Goal: Communication & Community: Share content

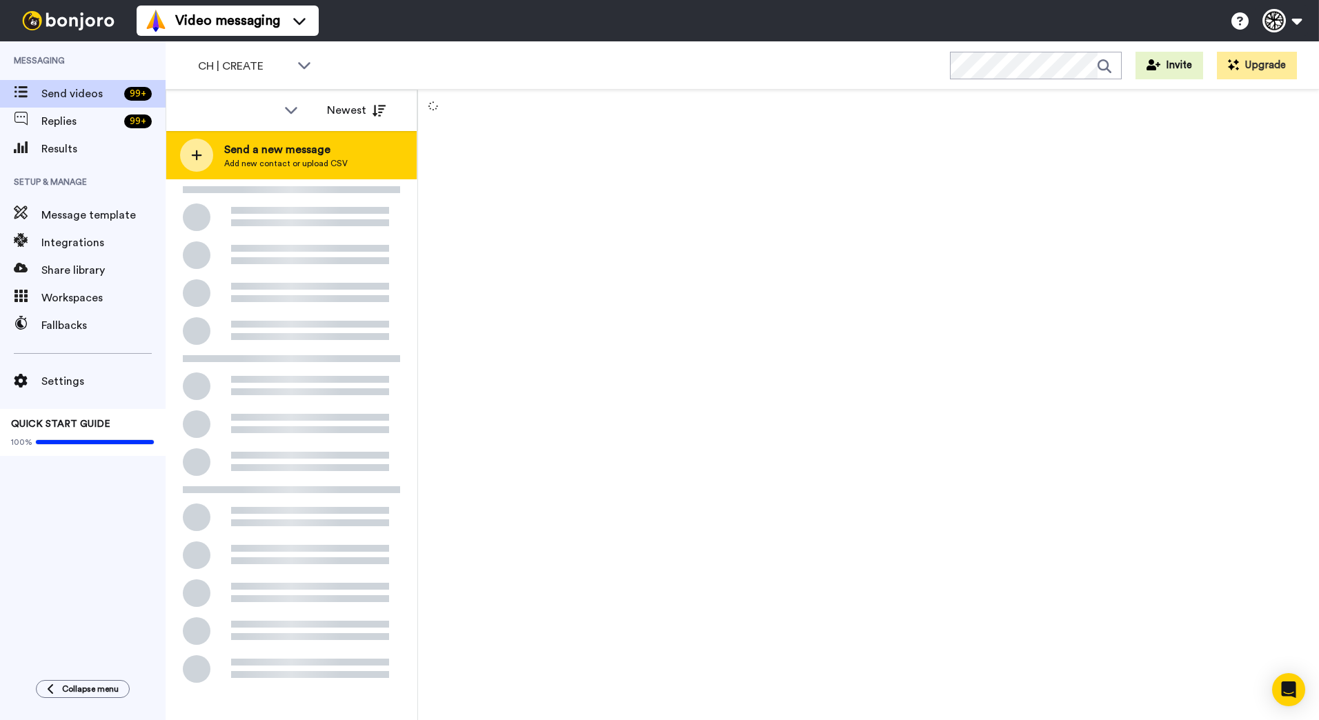
click at [280, 163] on span "Add new contact or upload CSV" at bounding box center [285, 163] width 123 height 11
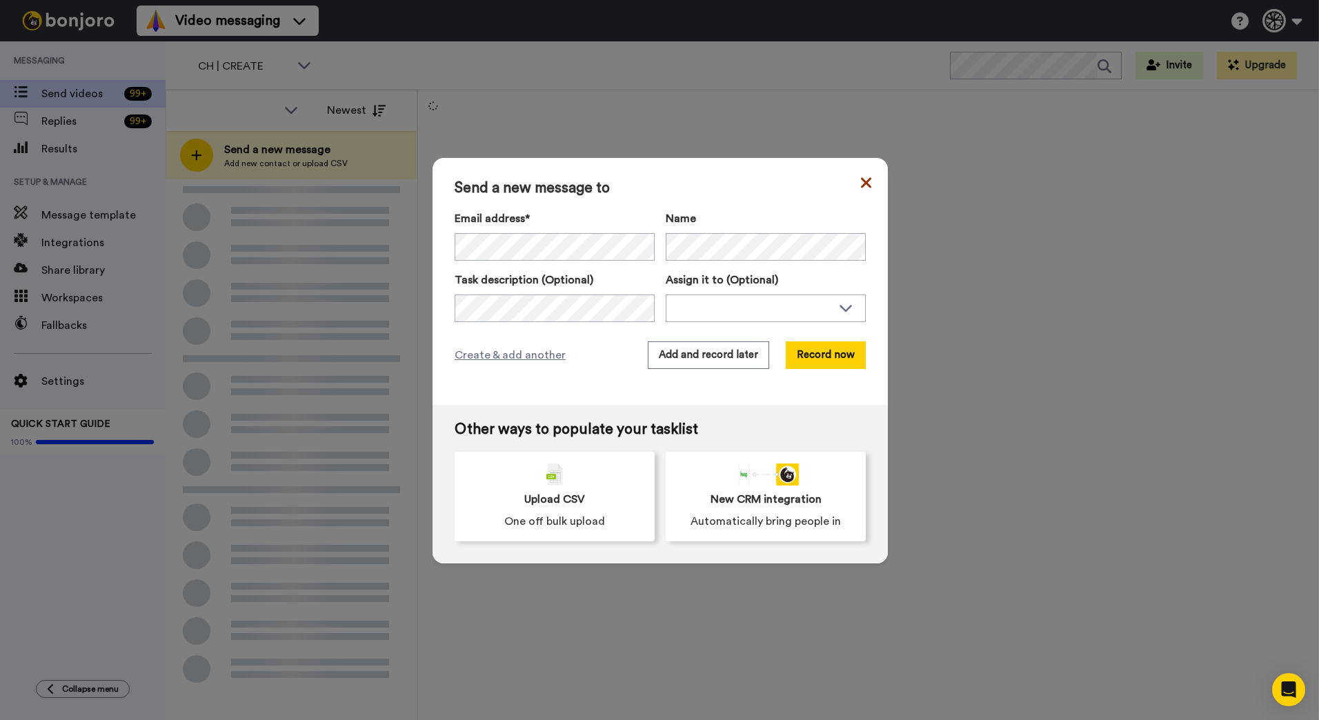
click at [864, 186] on icon at bounding box center [866, 182] width 10 height 10
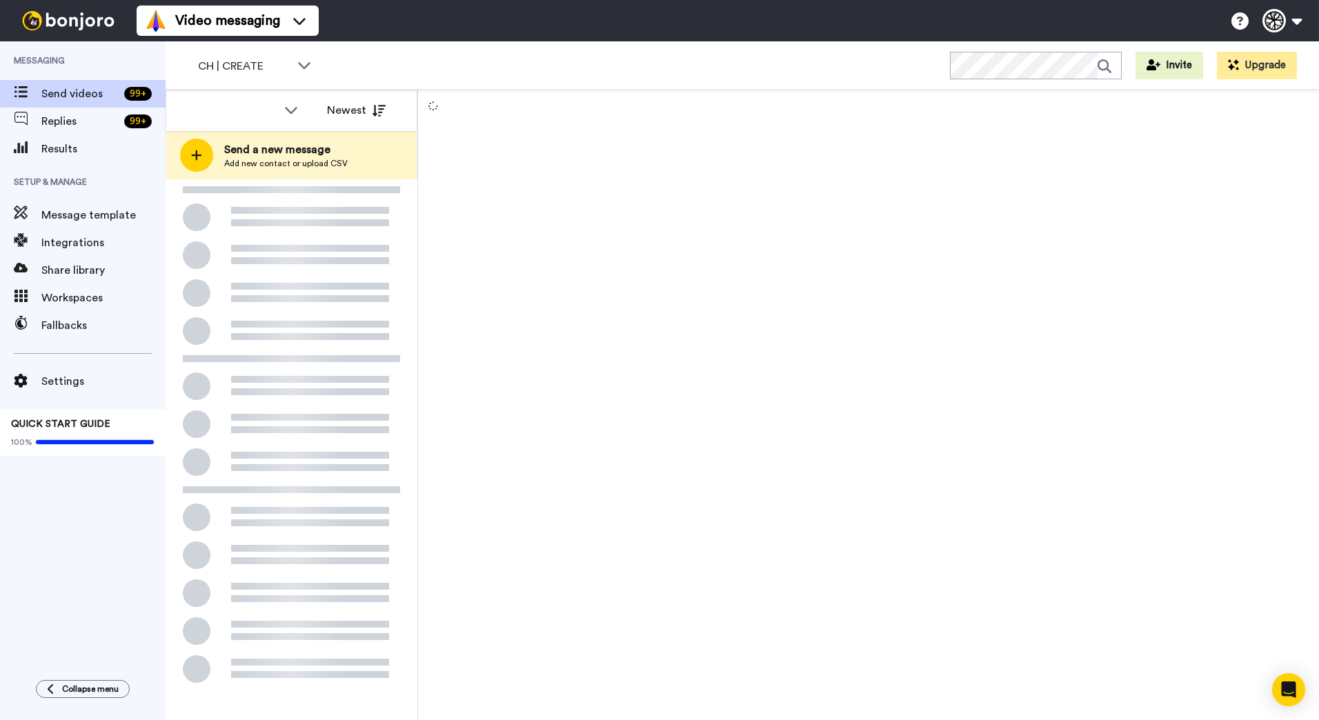
click at [299, 83] on div "CH | CREATE WORKSPACES View all All Thanking Default Thanking [PERSON_NAME] CH …" at bounding box center [742, 65] width 1153 height 48
click at [299, 72] on div "CH | CREATE" at bounding box center [255, 66] width 137 height 28
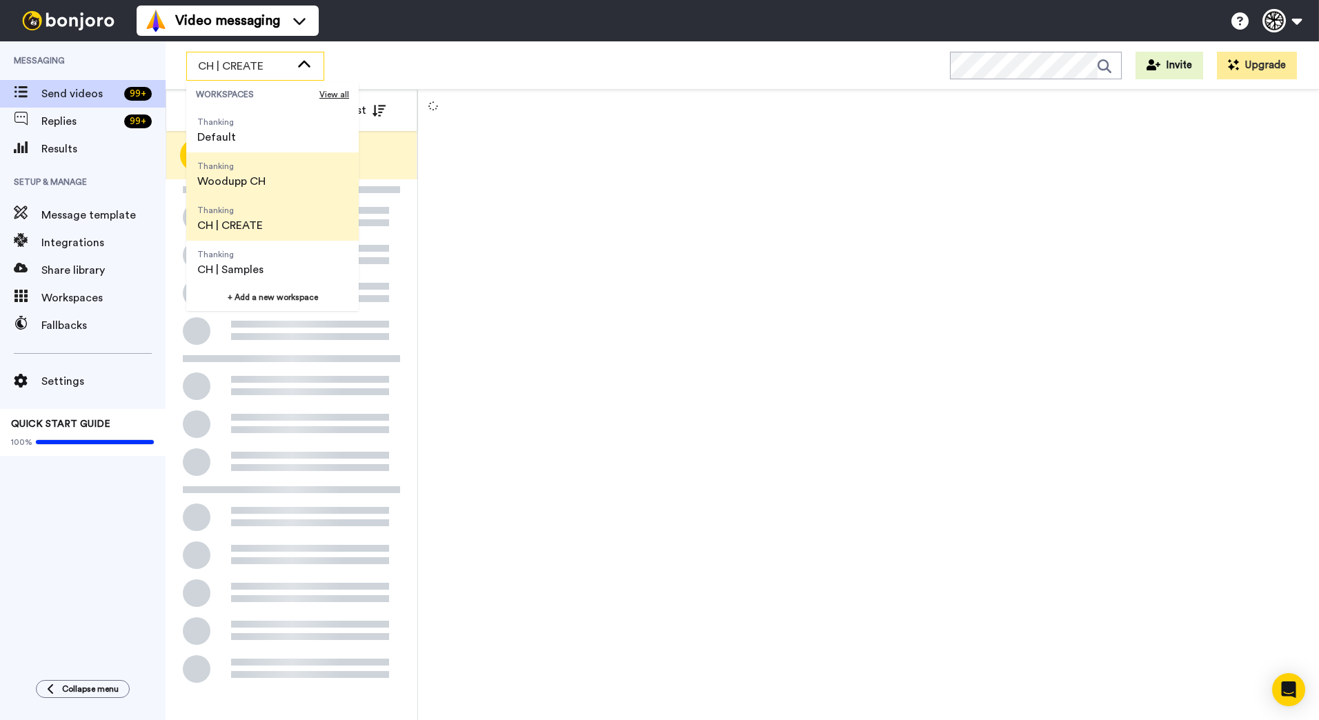
scroll to position [44, 0]
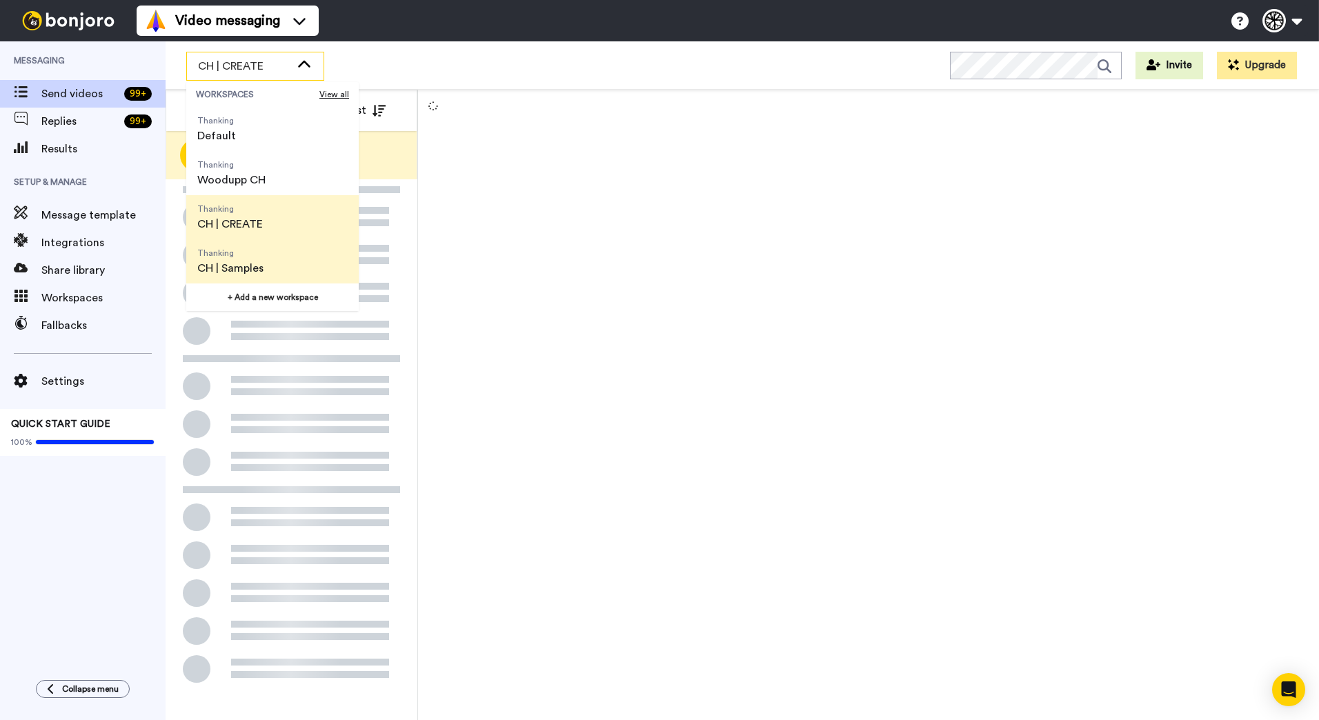
click at [272, 257] on span "Thanking CH | Samples" at bounding box center [230, 261] width 88 height 44
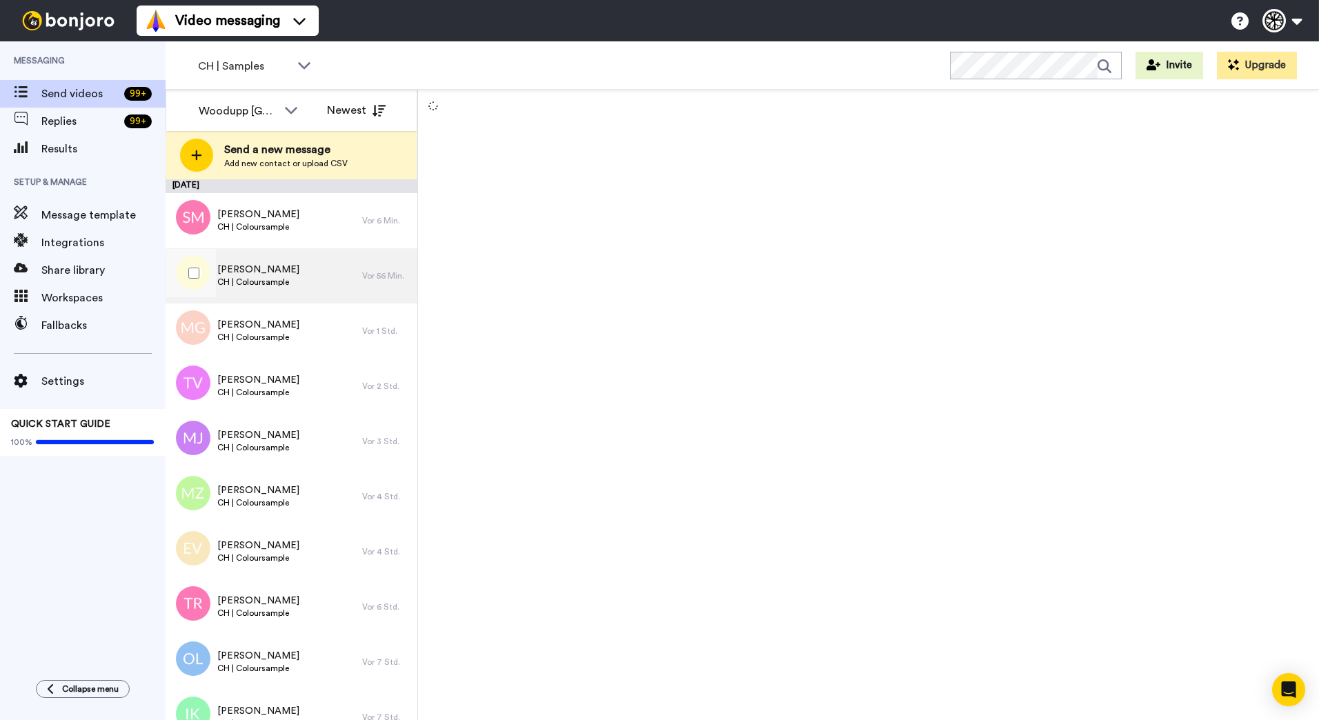
scroll to position [606, 0]
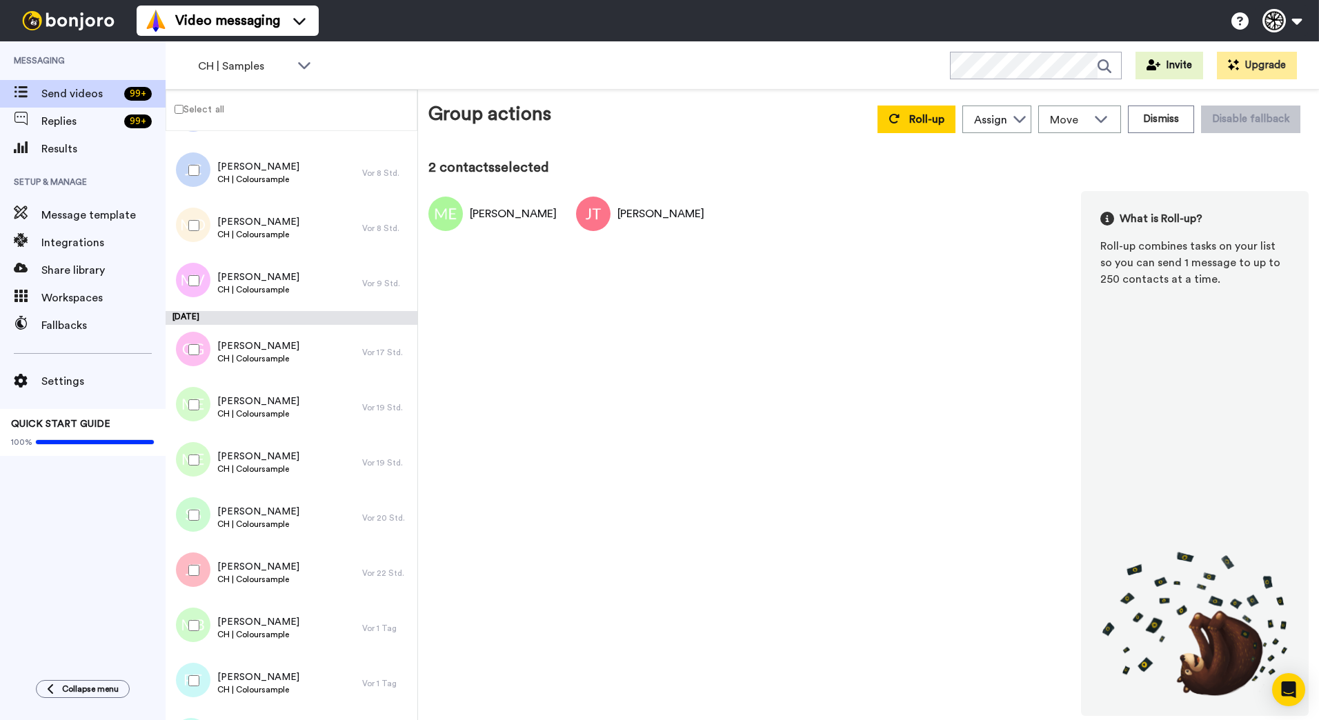
scroll to position [818, 0]
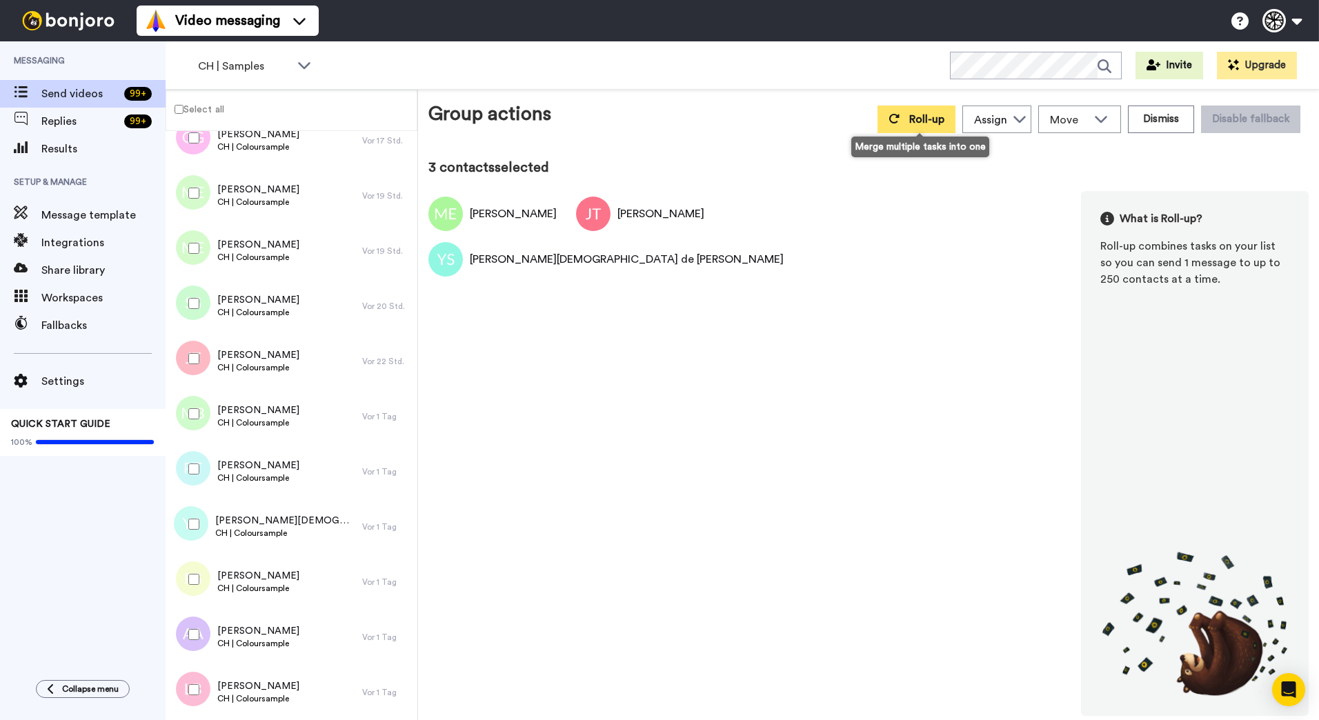
click at [939, 126] on button "Roll-up" at bounding box center [916, 120] width 78 height 28
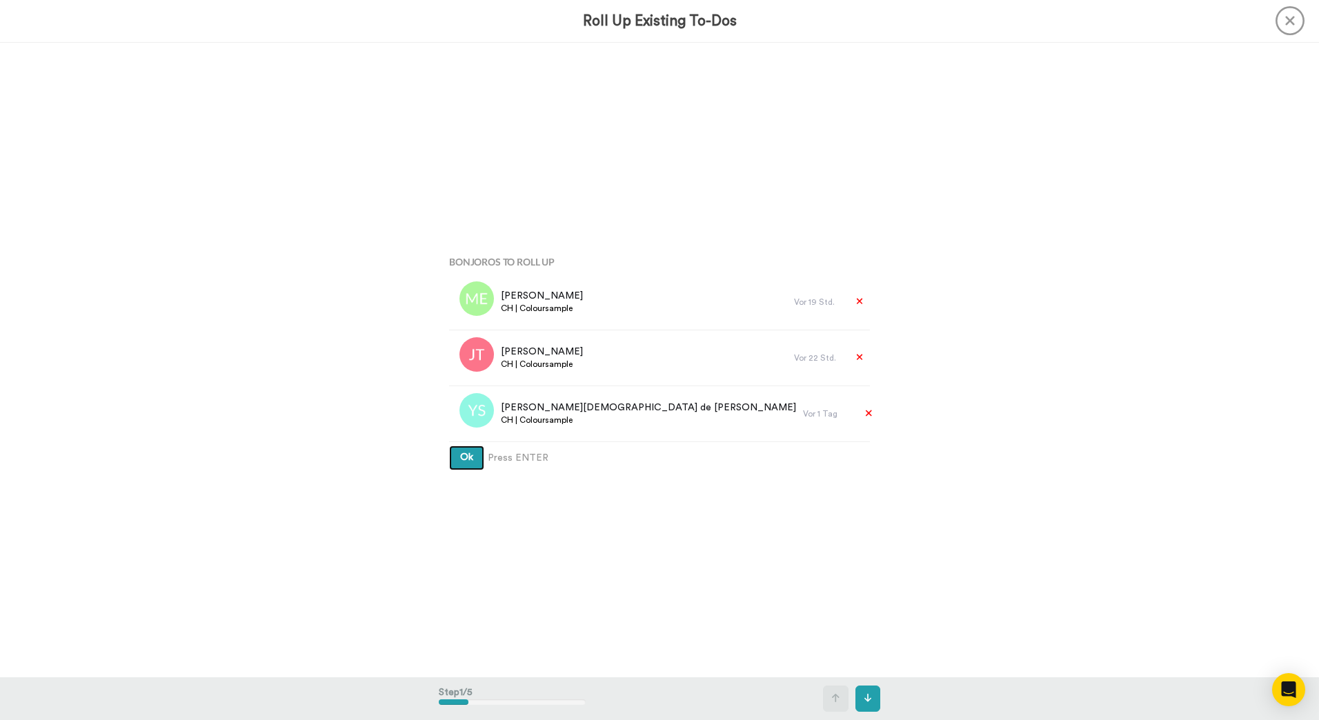
click at [449, 446] on button "Ok" at bounding box center [466, 458] width 35 height 25
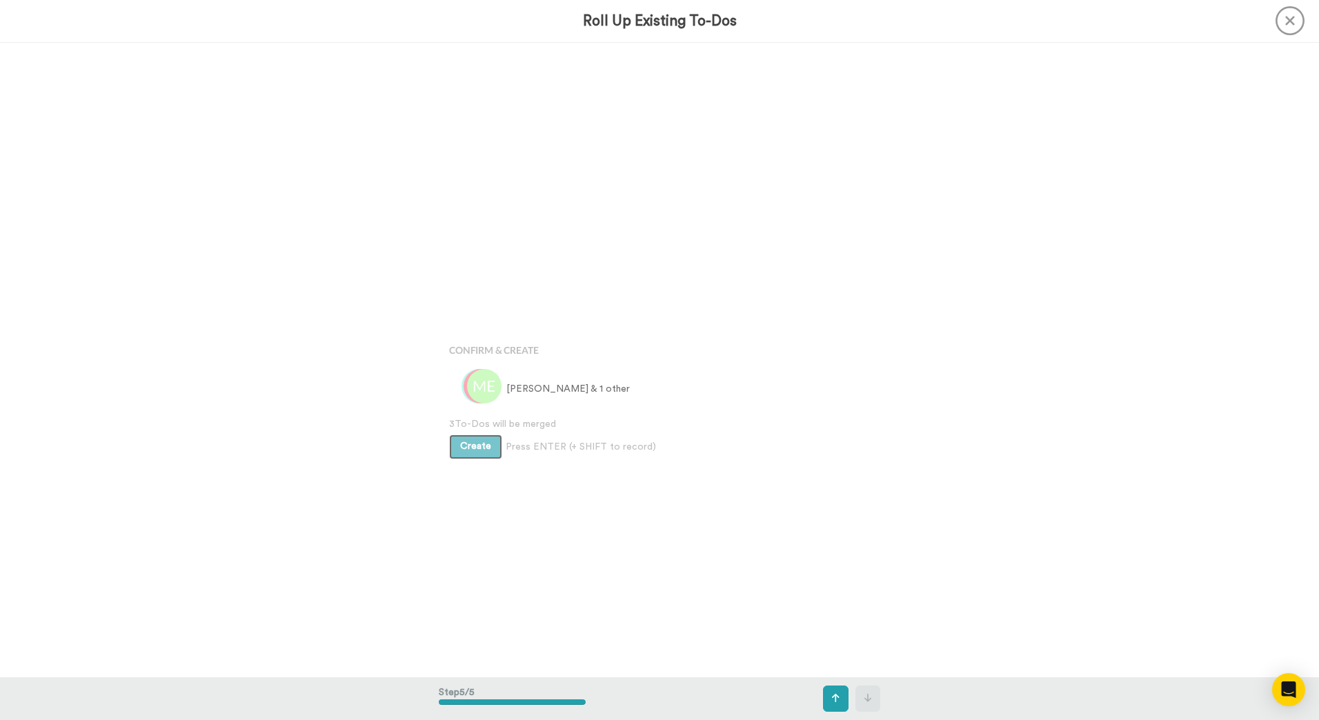
scroll to position [2540, 0]
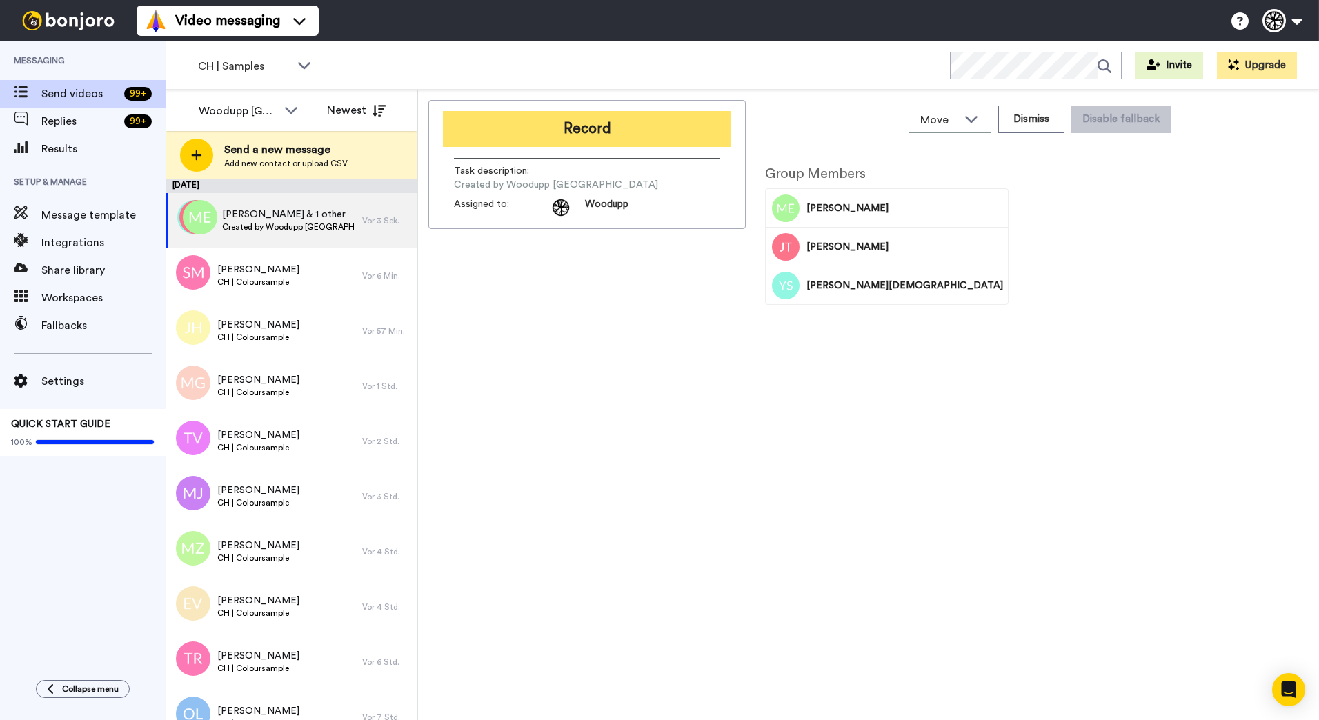
click at [681, 134] on button "Record" at bounding box center [587, 129] width 288 height 36
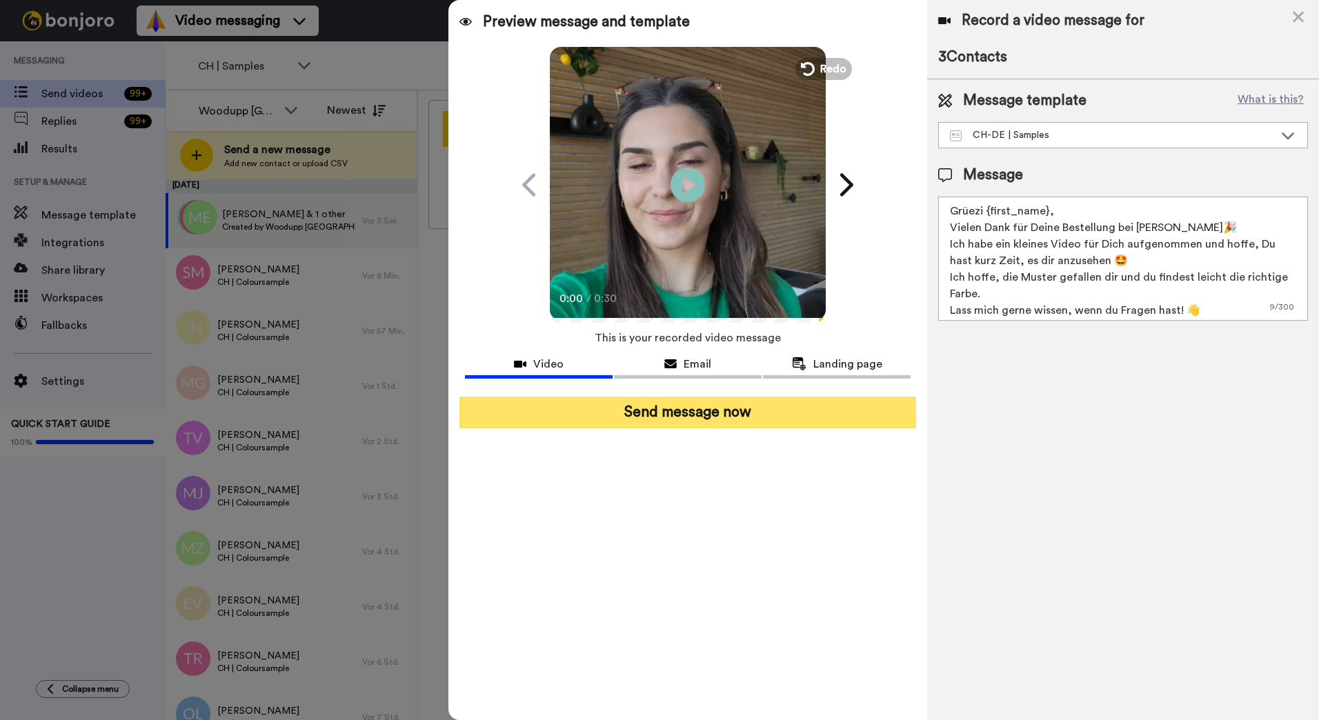
click at [716, 419] on button "Send message now" at bounding box center [687, 413] width 457 height 32
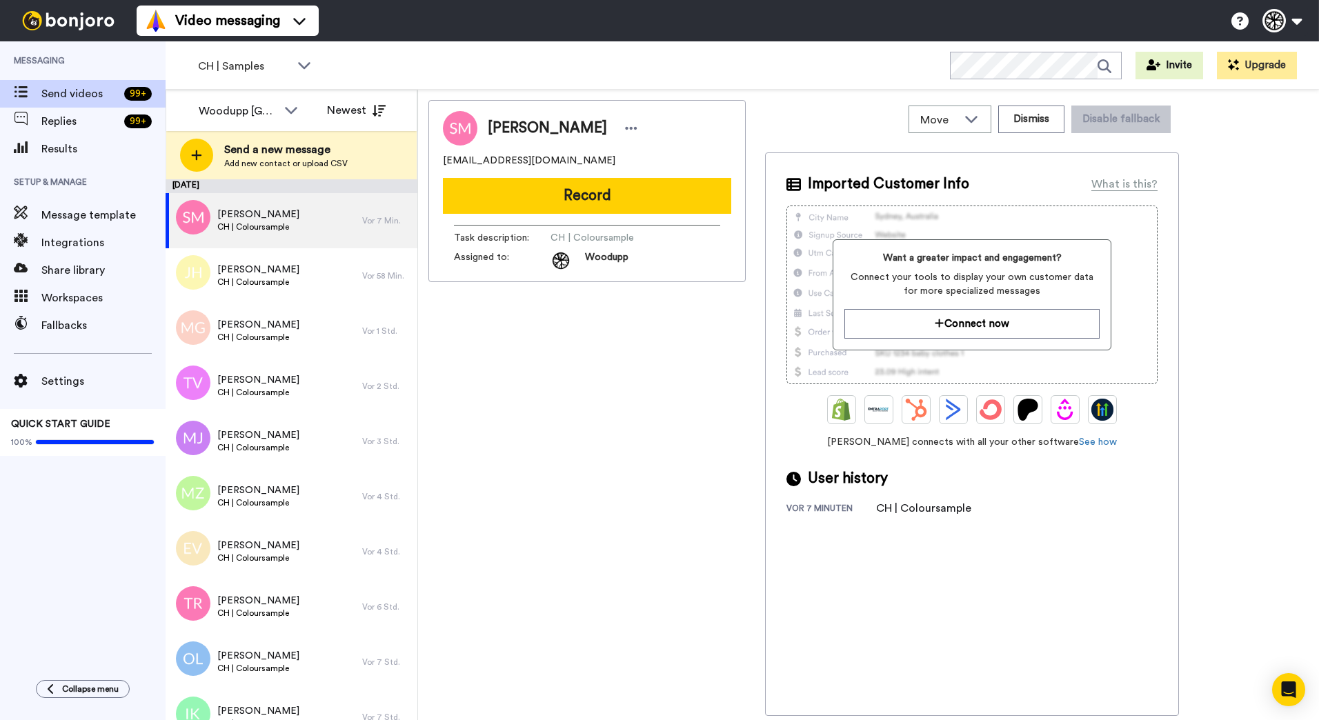
scroll to position [551, 0]
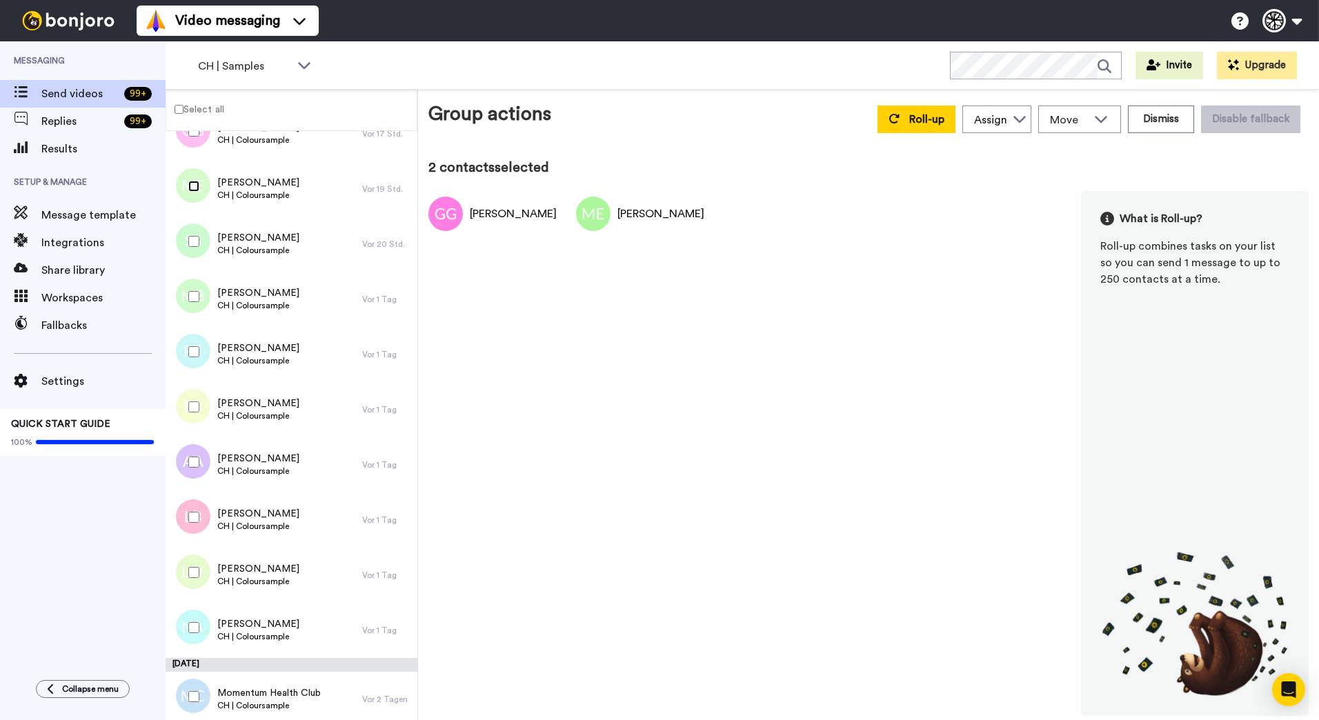
scroll to position [826, 0]
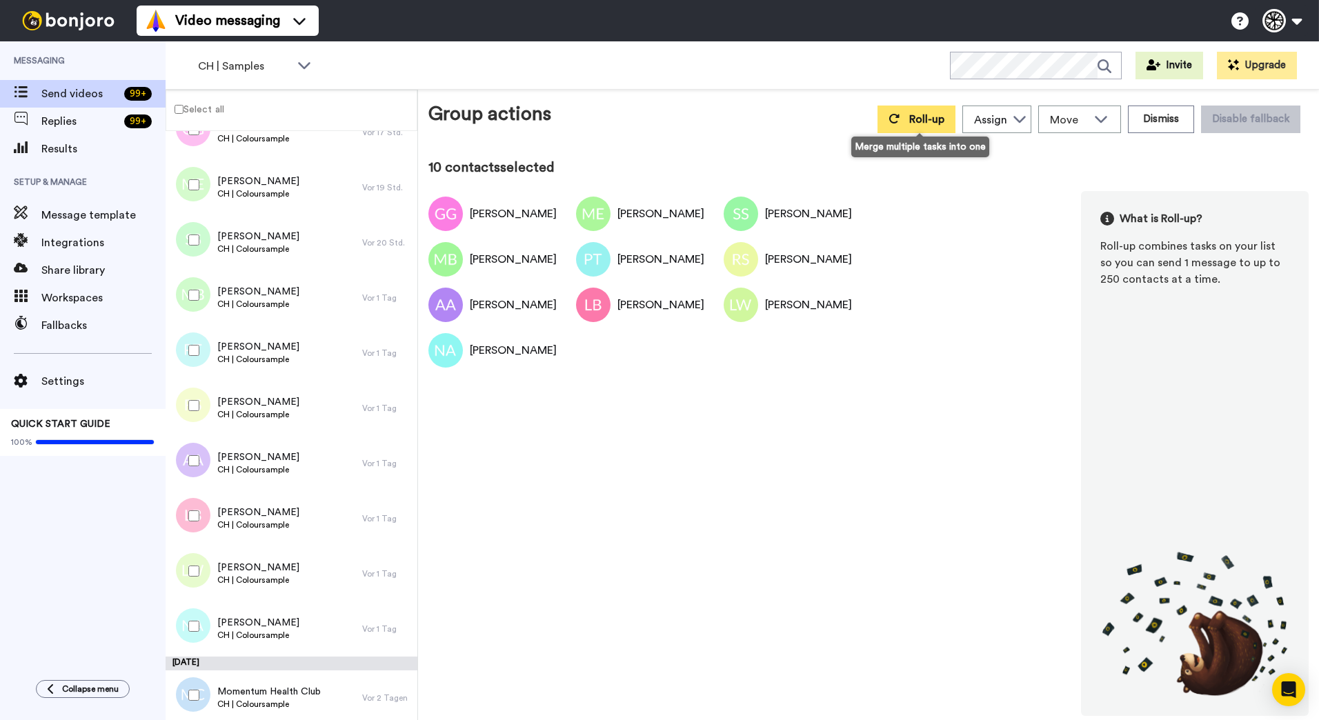
click at [923, 121] on span "Roll-up" at bounding box center [926, 119] width 35 height 11
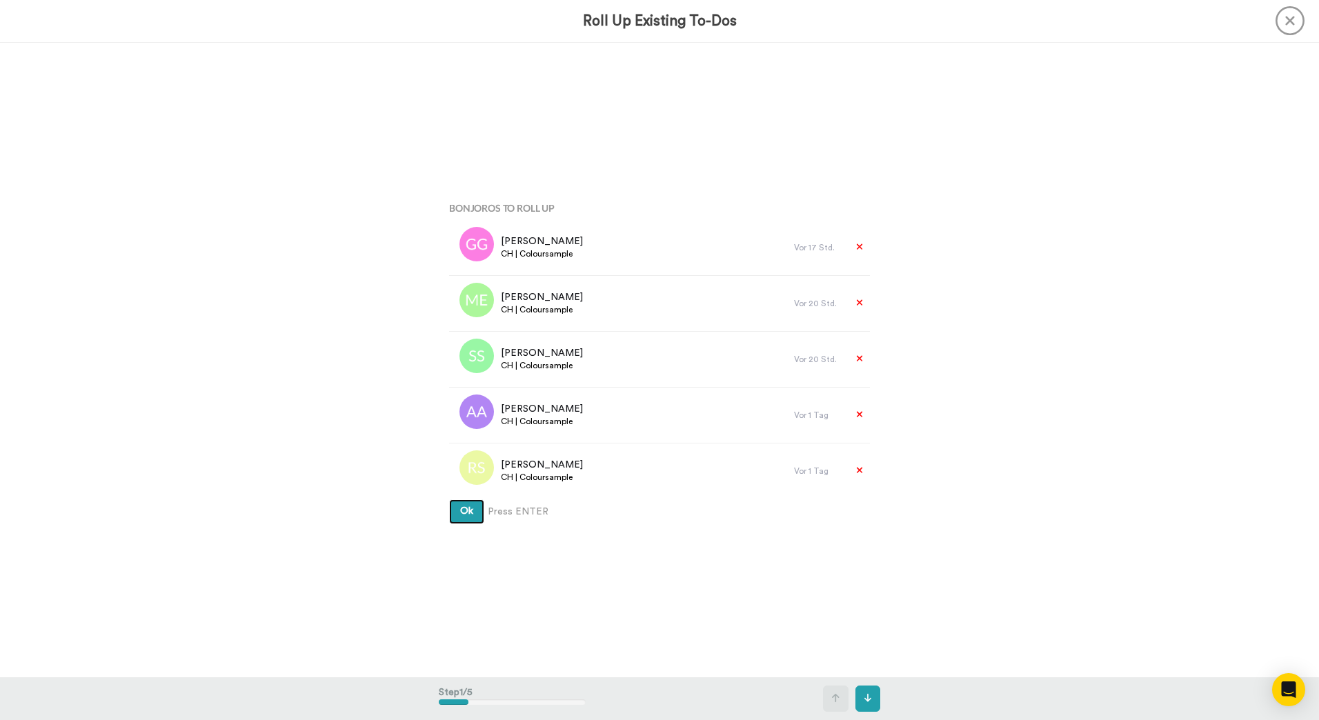
click at [449, 516] on button "Ok" at bounding box center [466, 511] width 35 height 25
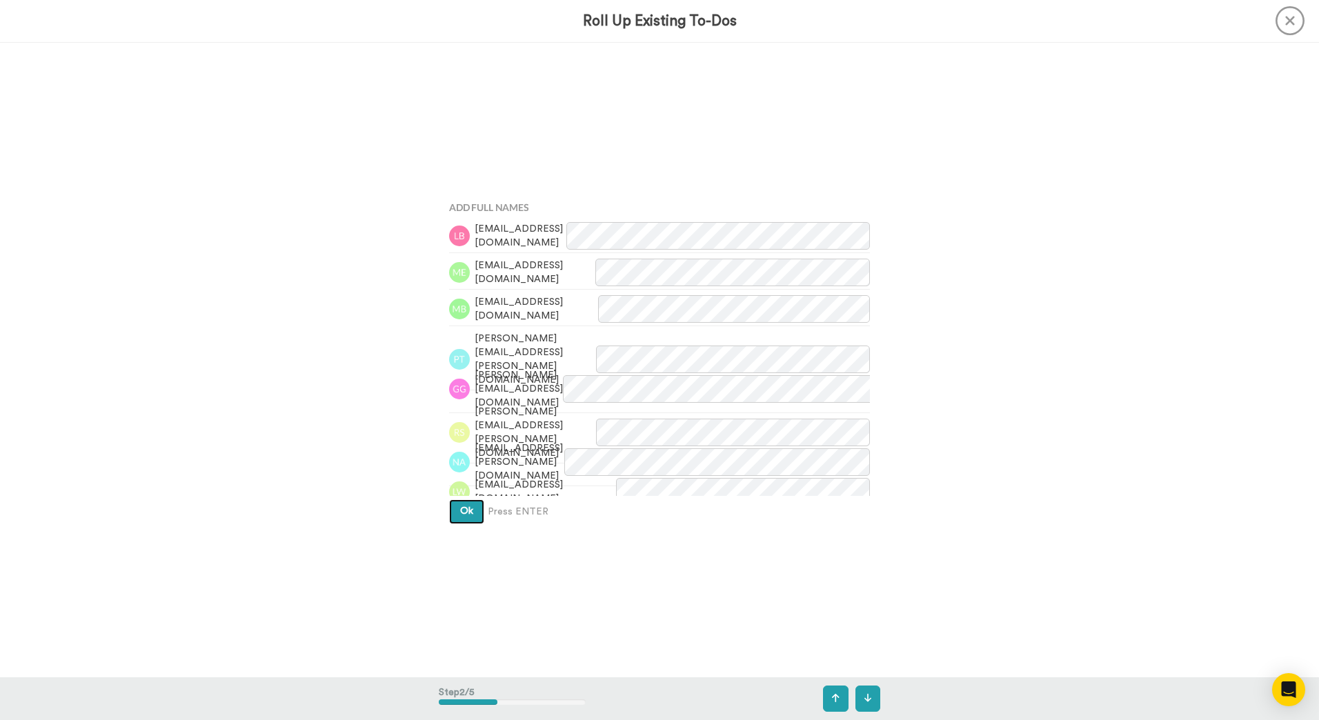
click at [460, 519] on button "Ok" at bounding box center [466, 511] width 35 height 25
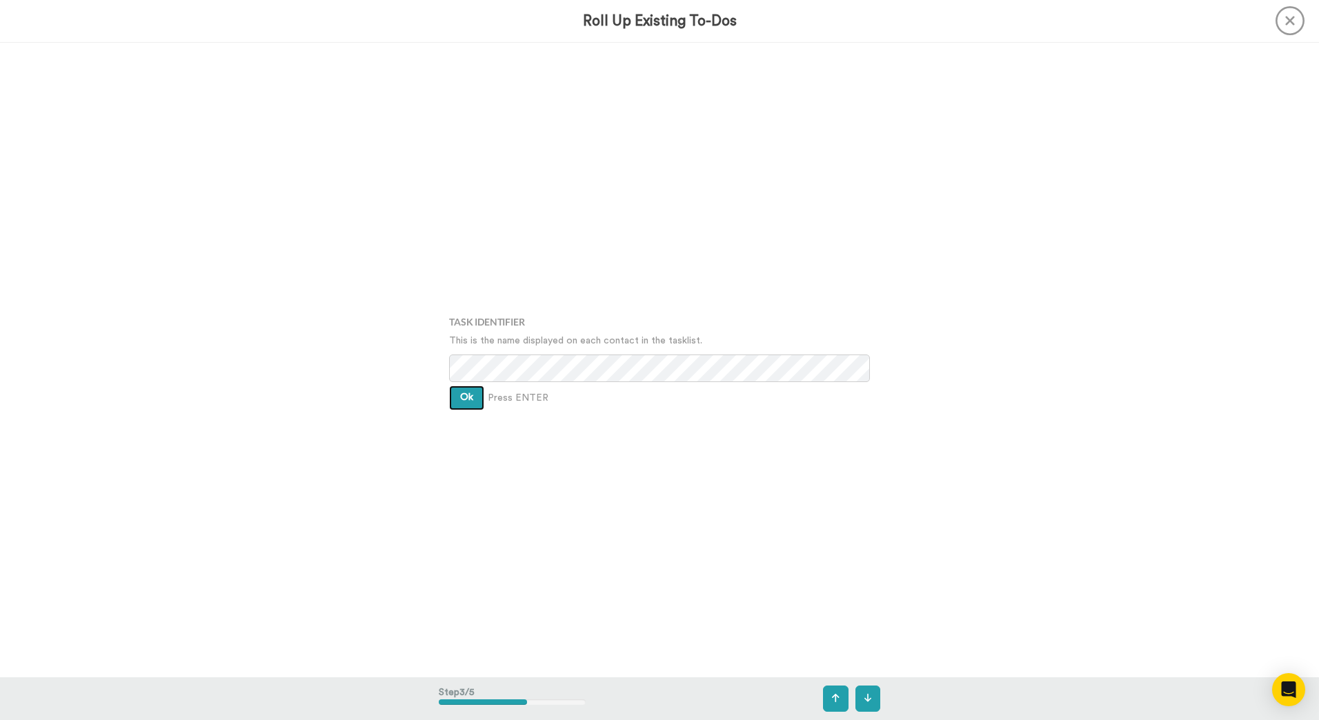
click at [471, 401] on button "Ok" at bounding box center [466, 398] width 35 height 25
click at [471, 401] on div "Assign It To Select is focused ,type to refine list, press Down to open the men…" at bounding box center [659, 359] width 441 height 360
click at [471, 392] on button "Ok" at bounding box center [466, 387] width 35 height 25
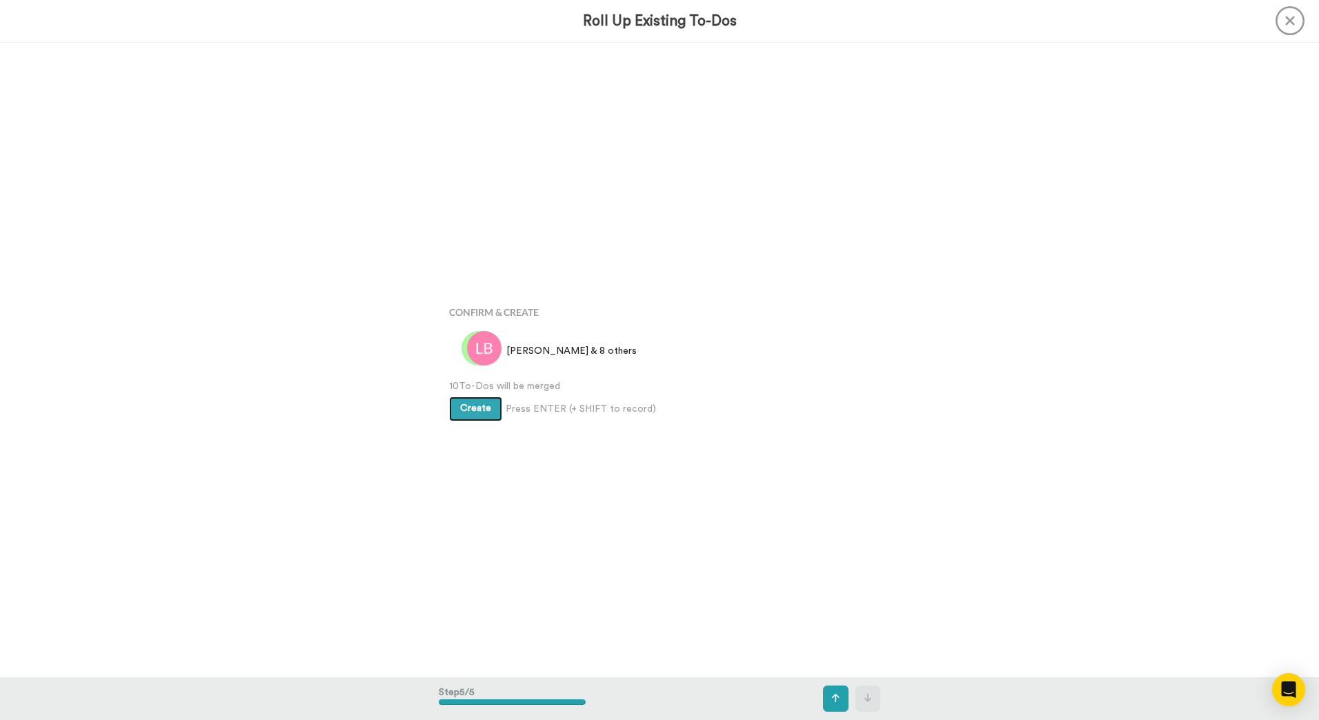
scroll to position [2540, 0]
click at [469, 416] on button "Create" at bounding box center [475, 408] width 53 height 25
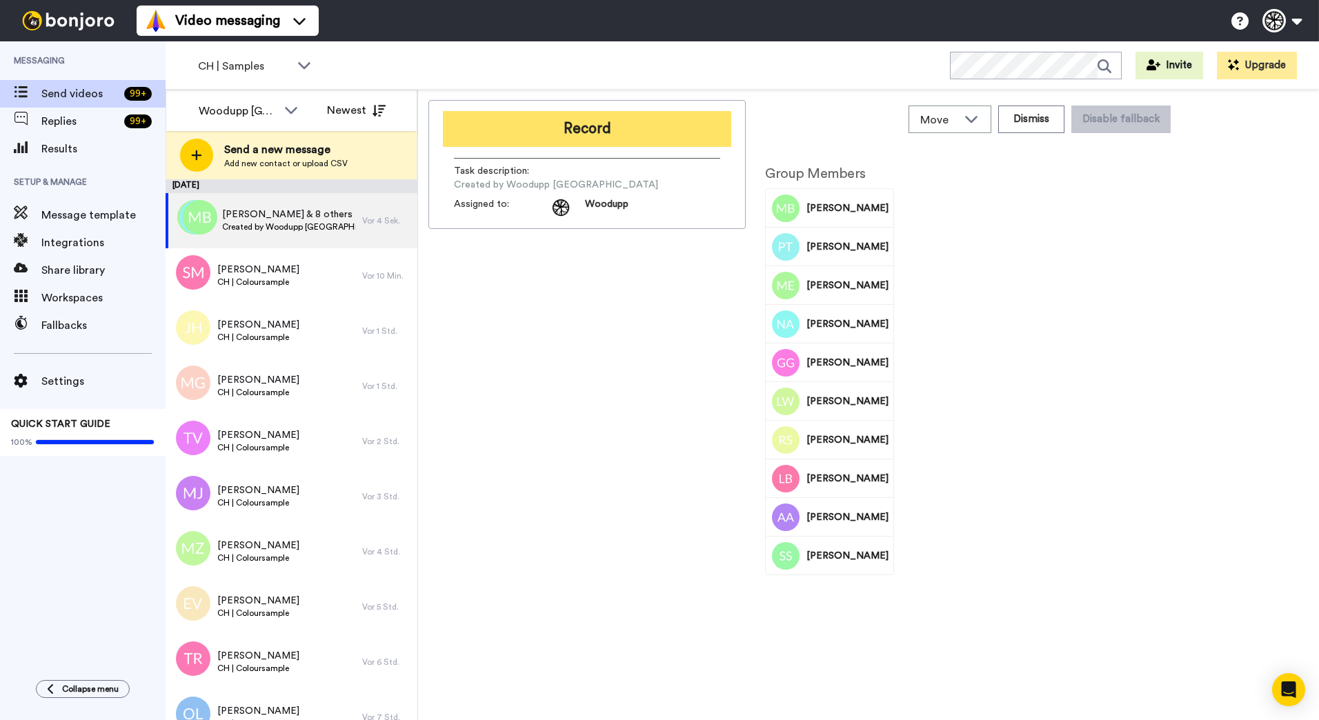
click at [635, 126] on button "Record" at bounding box center [587, 129] width 288 height 36
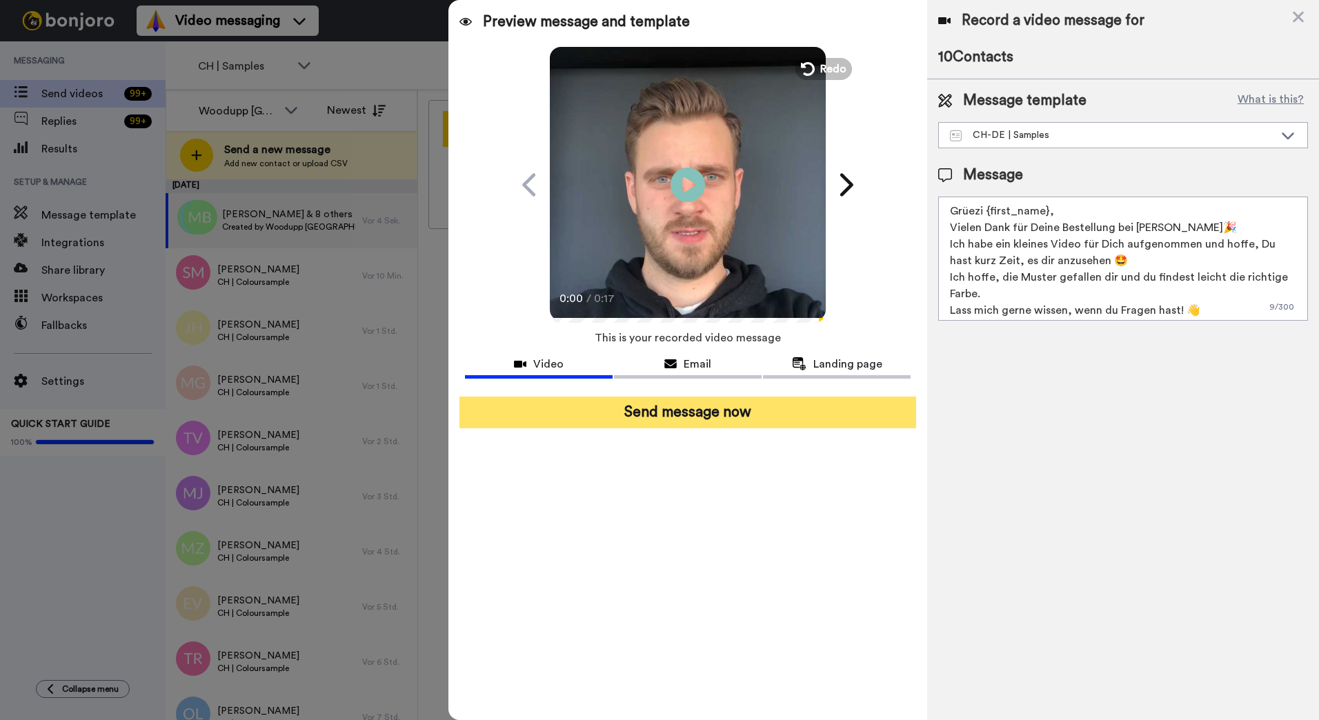
click at [713, 418] on button "Send message now" at bounding box center [687, 413] width 457 height 32
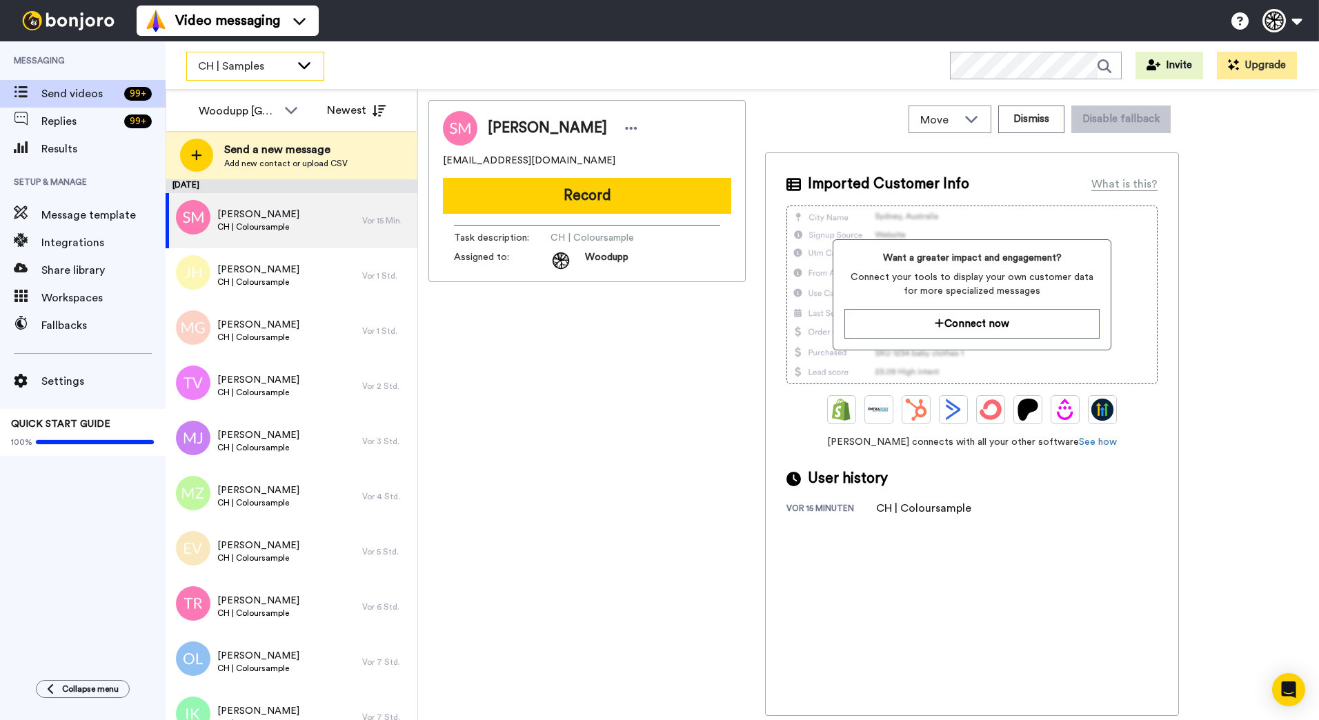
click at [306, 74] on div "CH | Samples" at bounding box center [255, 66] width 137 height 28
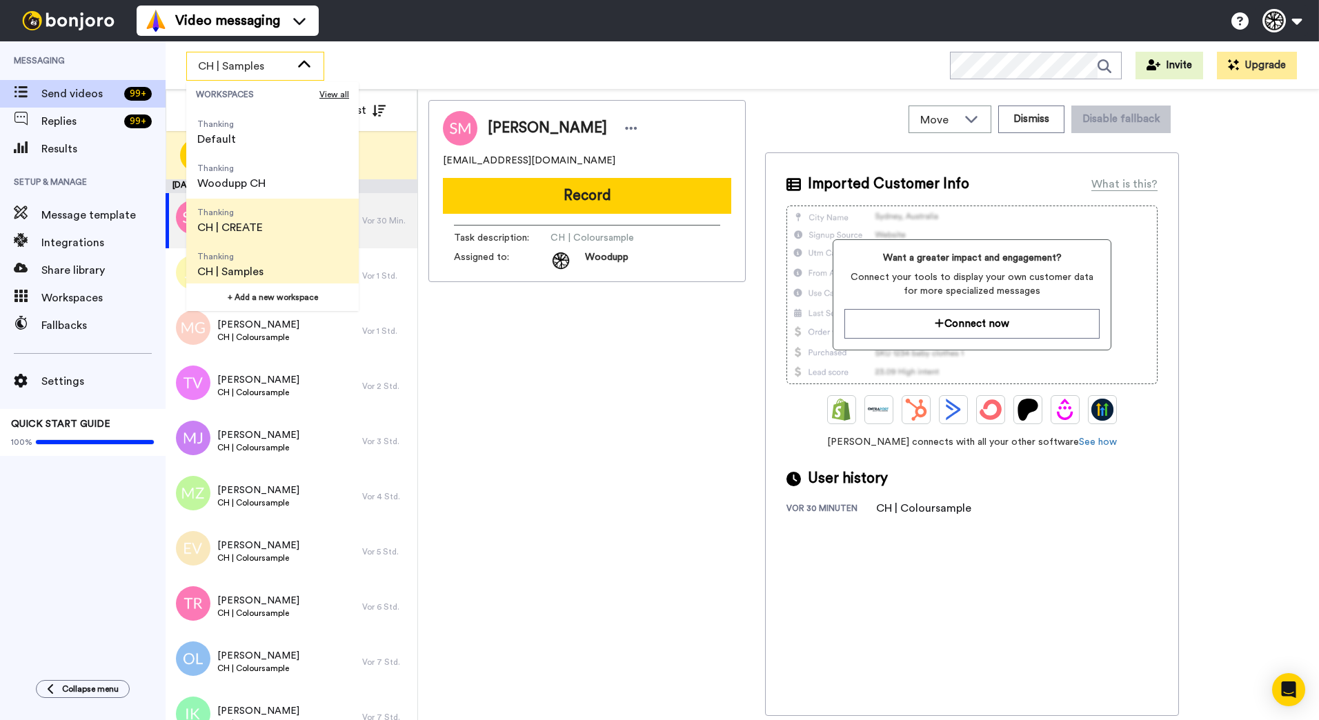
scroll to position [44, 0]
click at [290, 211] on li "Thanking CH | CREATE" at bounding box center [272, 217] width 172 height 44
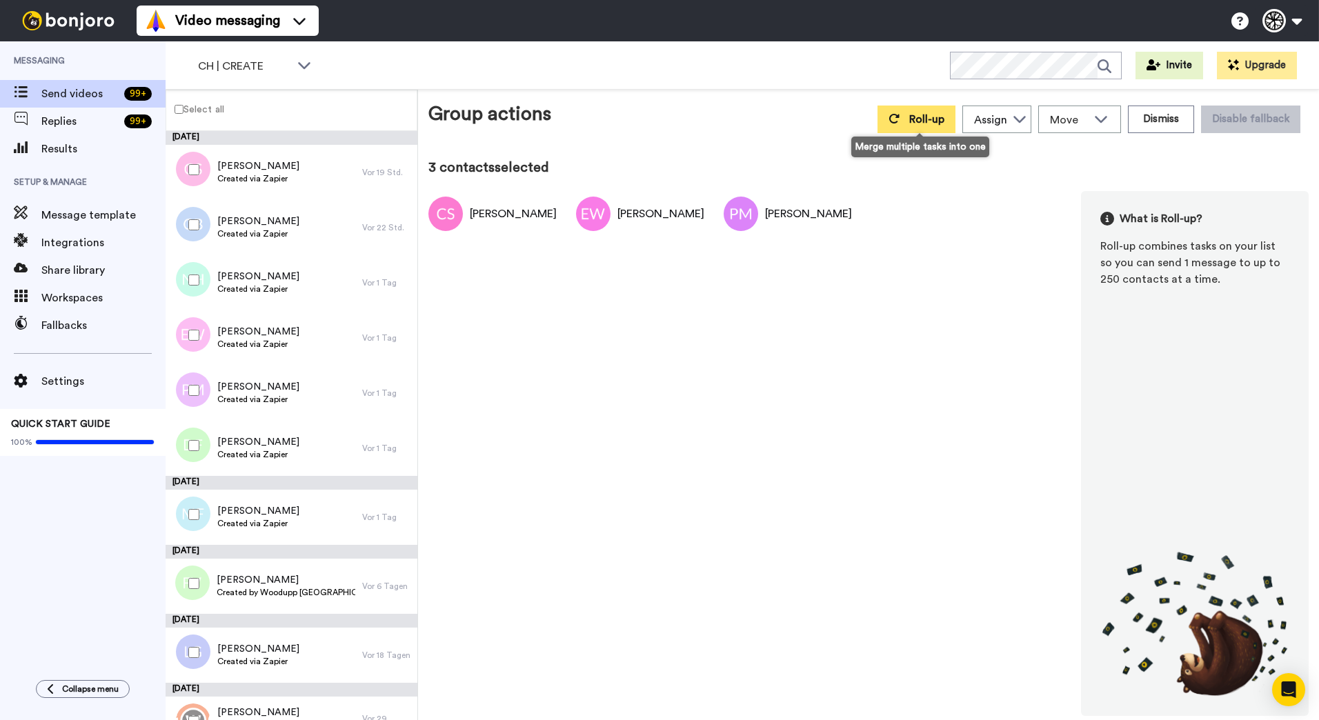
click at [904, 119] on button "Roll-up" at bounding box center [916, 120] width 78 height 28
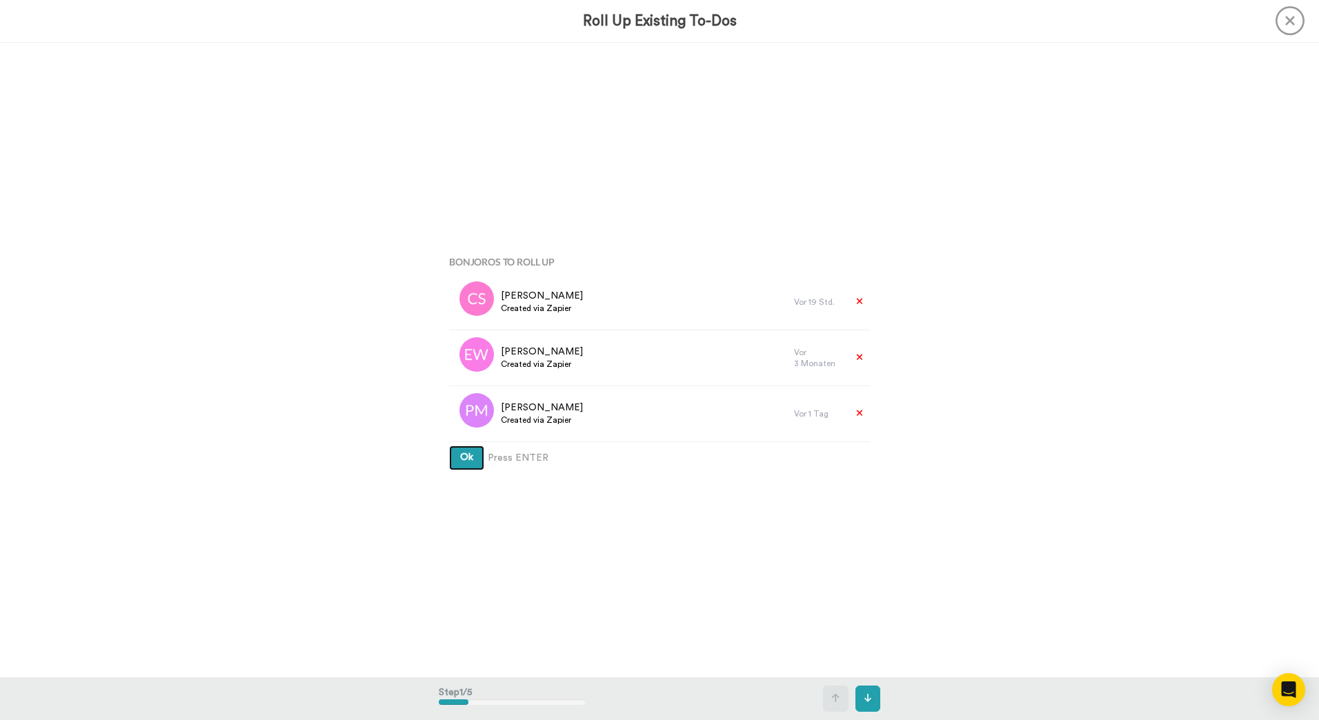
click at [449, 446] on button "Ok" at bounding box center [466, 458] width 35 height 25
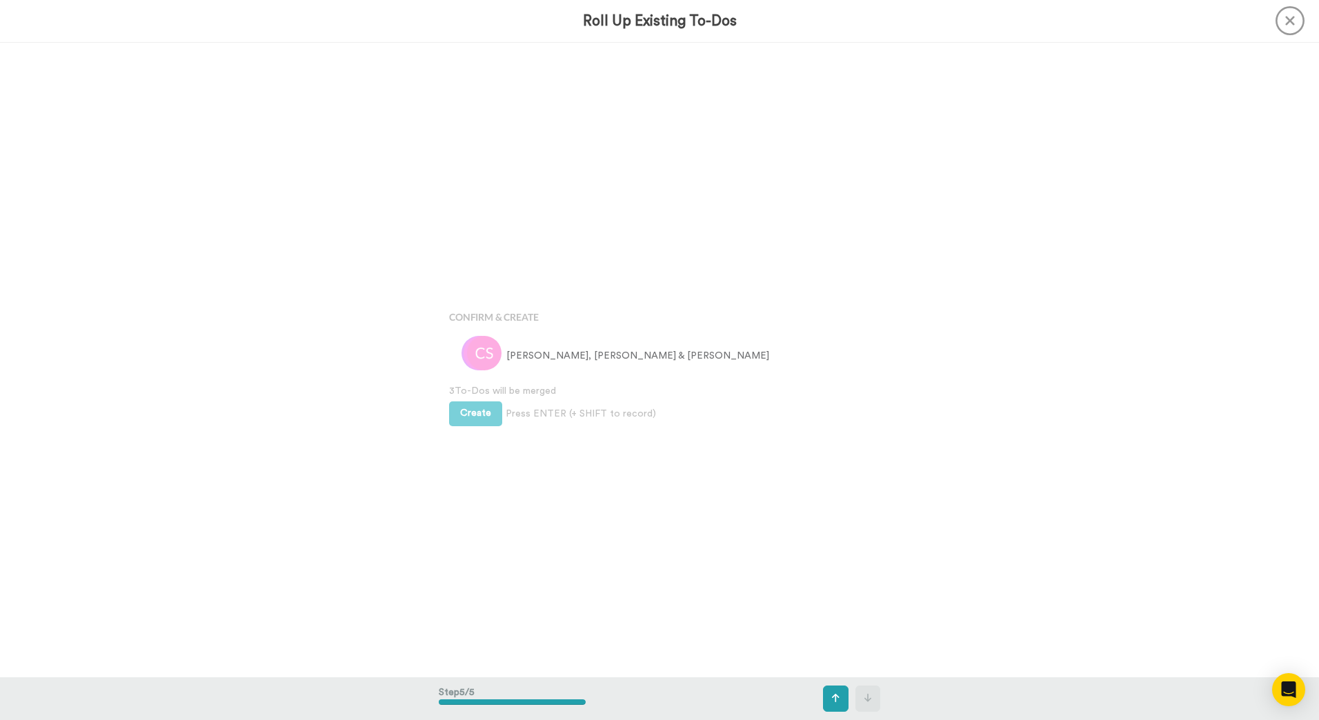
scroll to position [2540, 0]
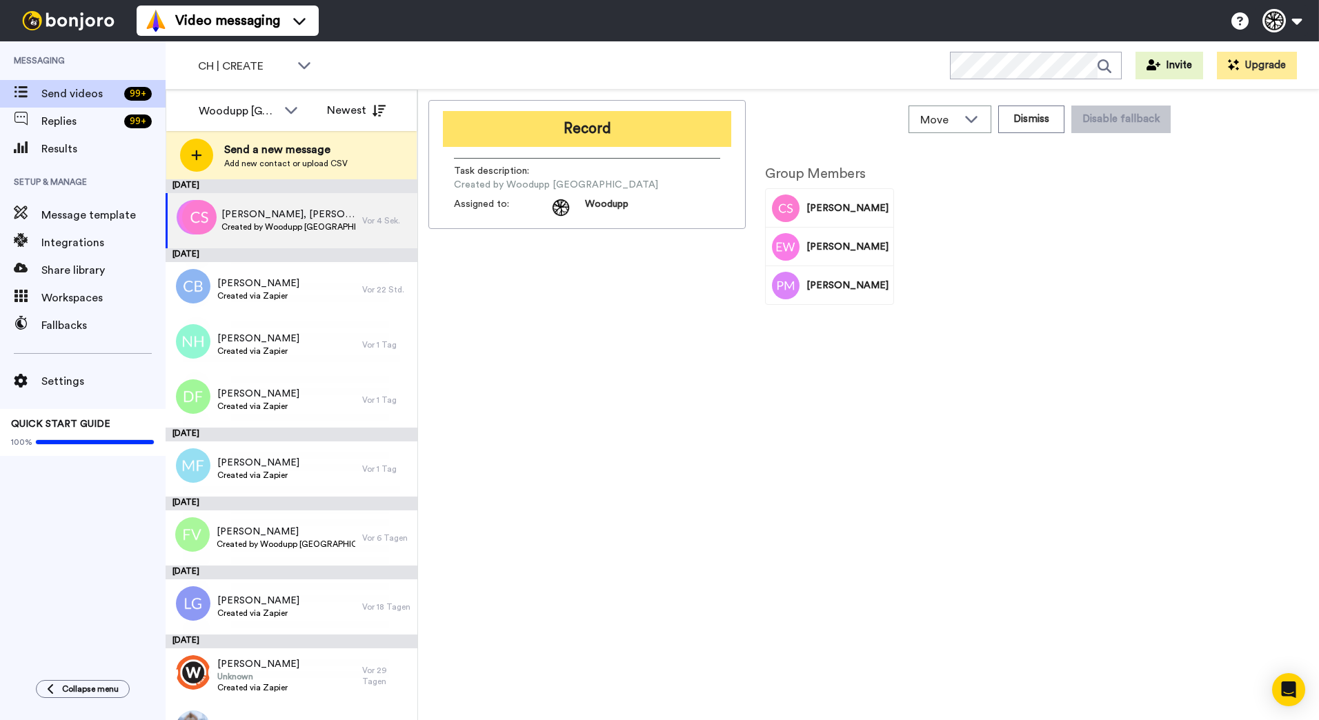
click at [618, 121] on button "Record" at bounding box center [587, 129] width 288 height 36
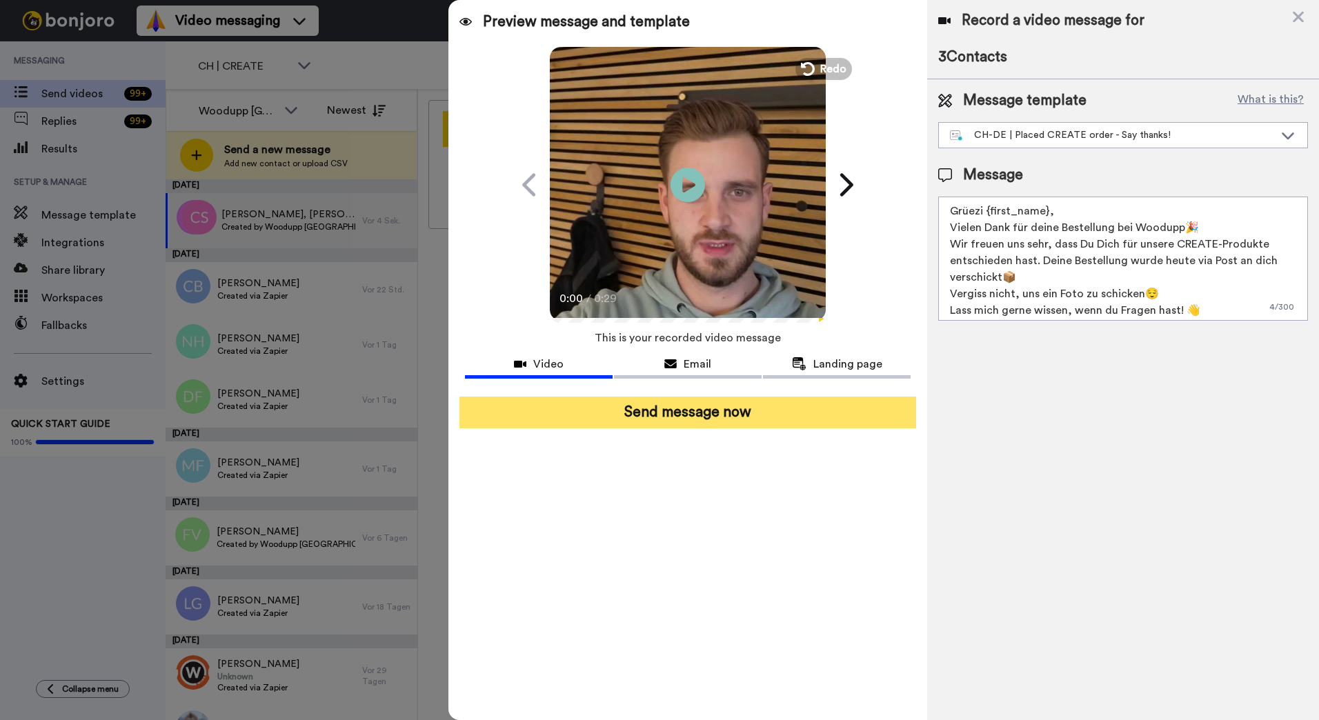
click at [769, 417] on button "Send message now" at bounding box center [687, 413] width 457 height 32
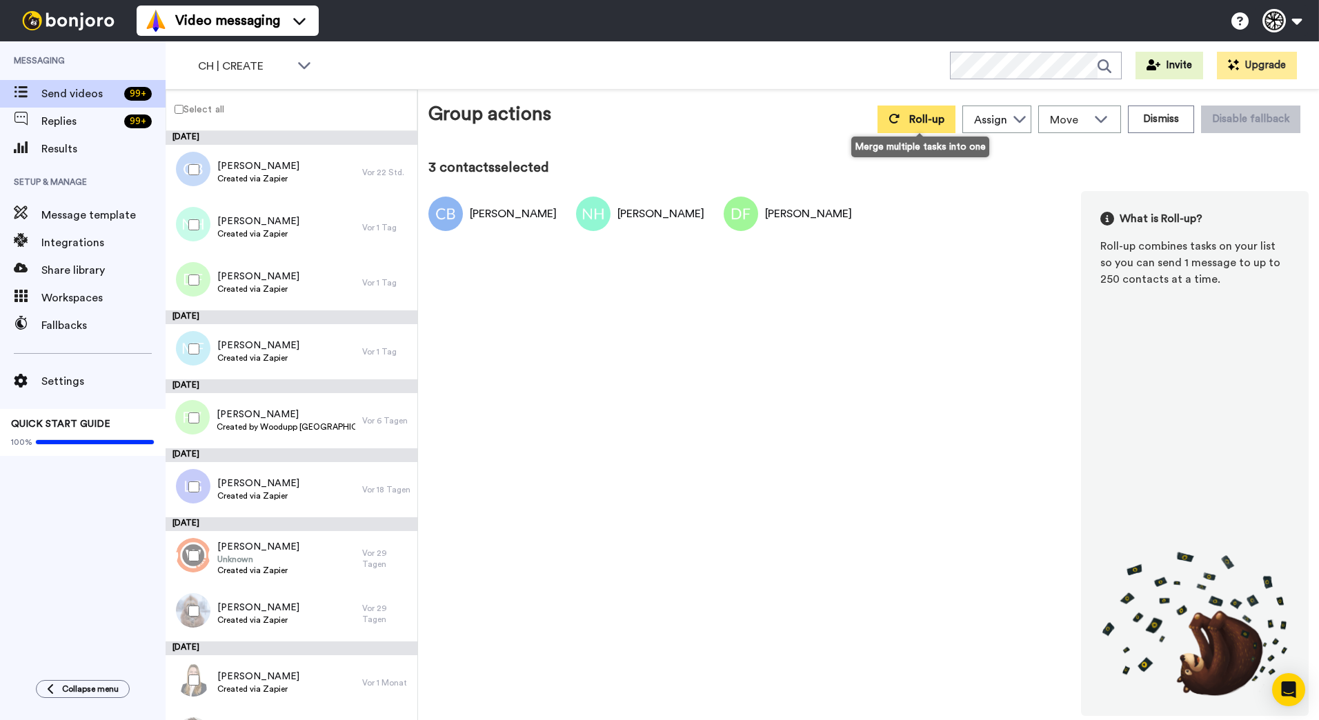
click at [905, 128] on button "Roll-up" at bounding box center [916, 120] width 78 height 28
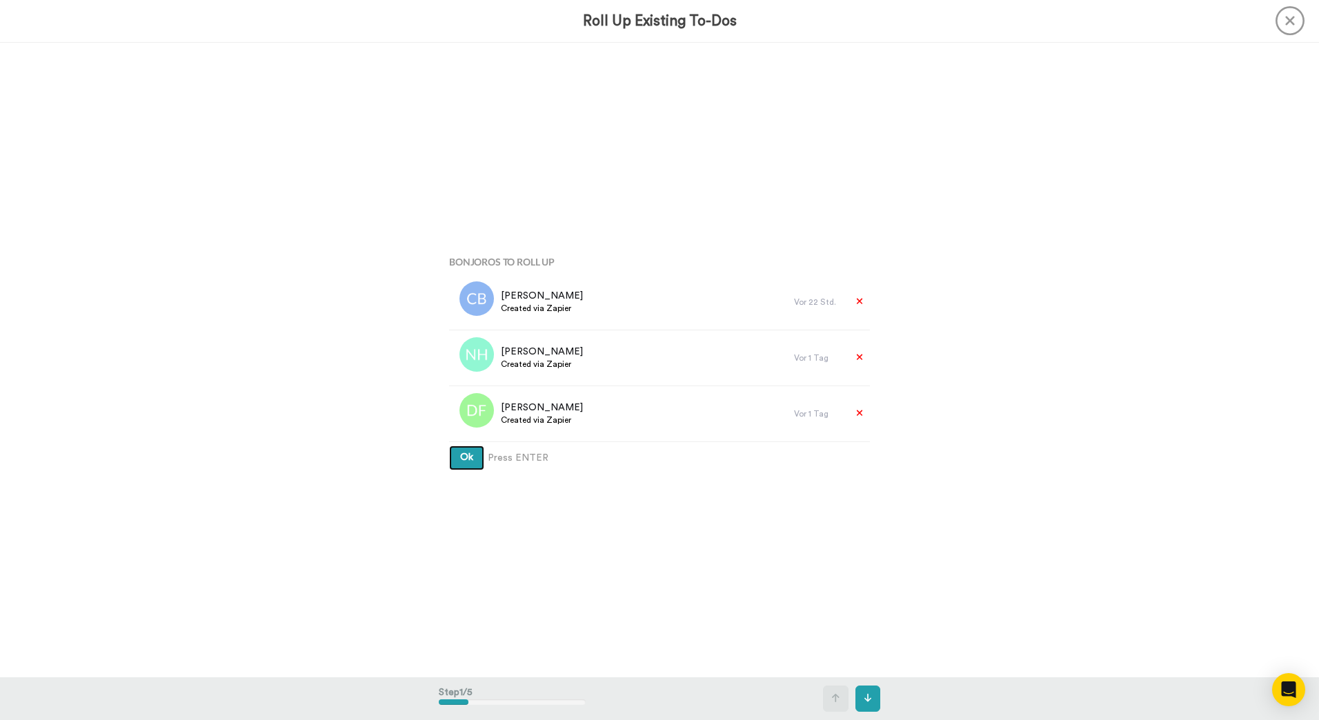
click at [449, 446] on button "Ok" at bounding box center [466, 458] width 35 height 25
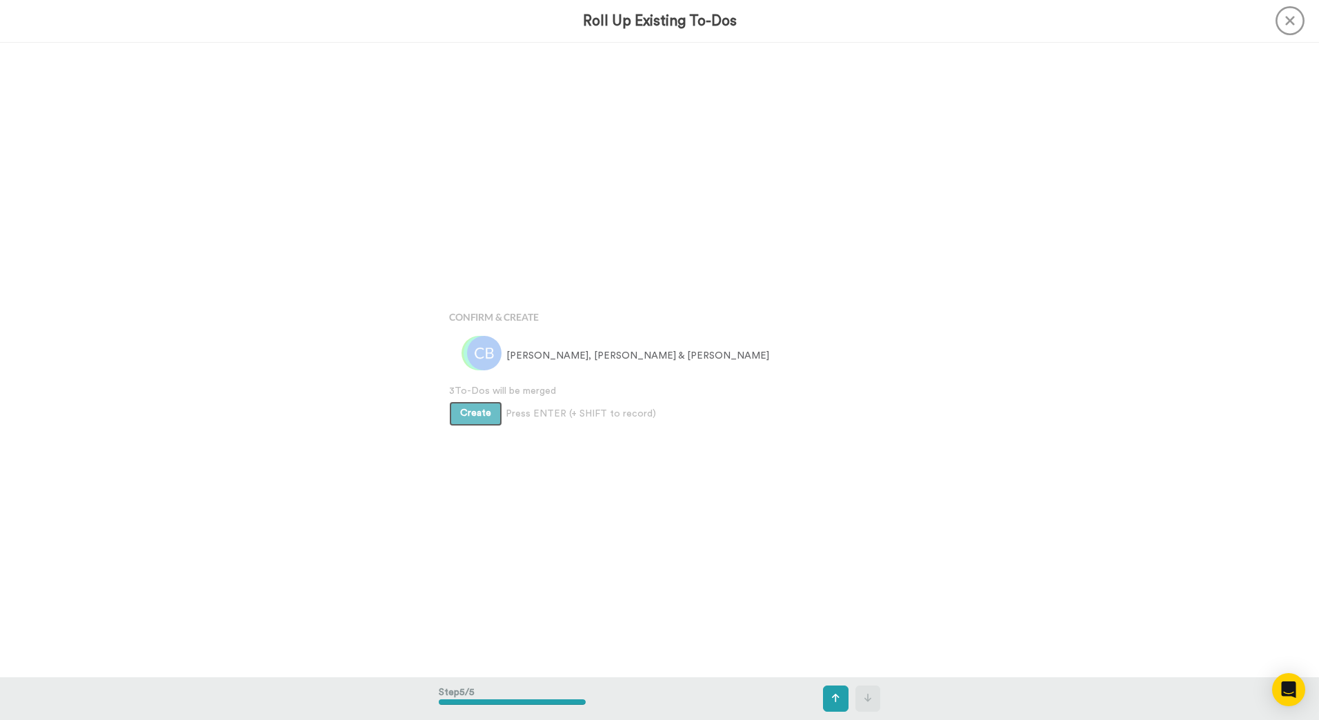
scroll to position [2540, 0]
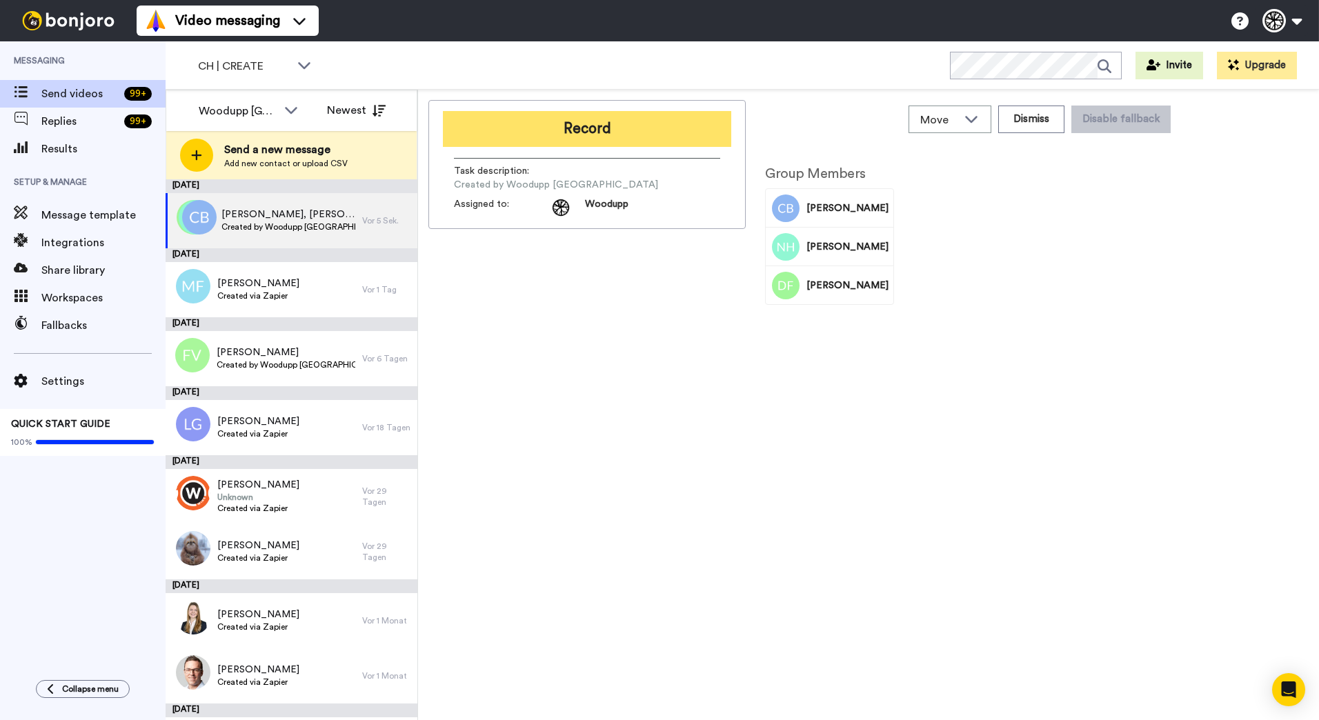
click at [564, 129] on button "Record" at bounding box center [587, 129] width 288 height 36
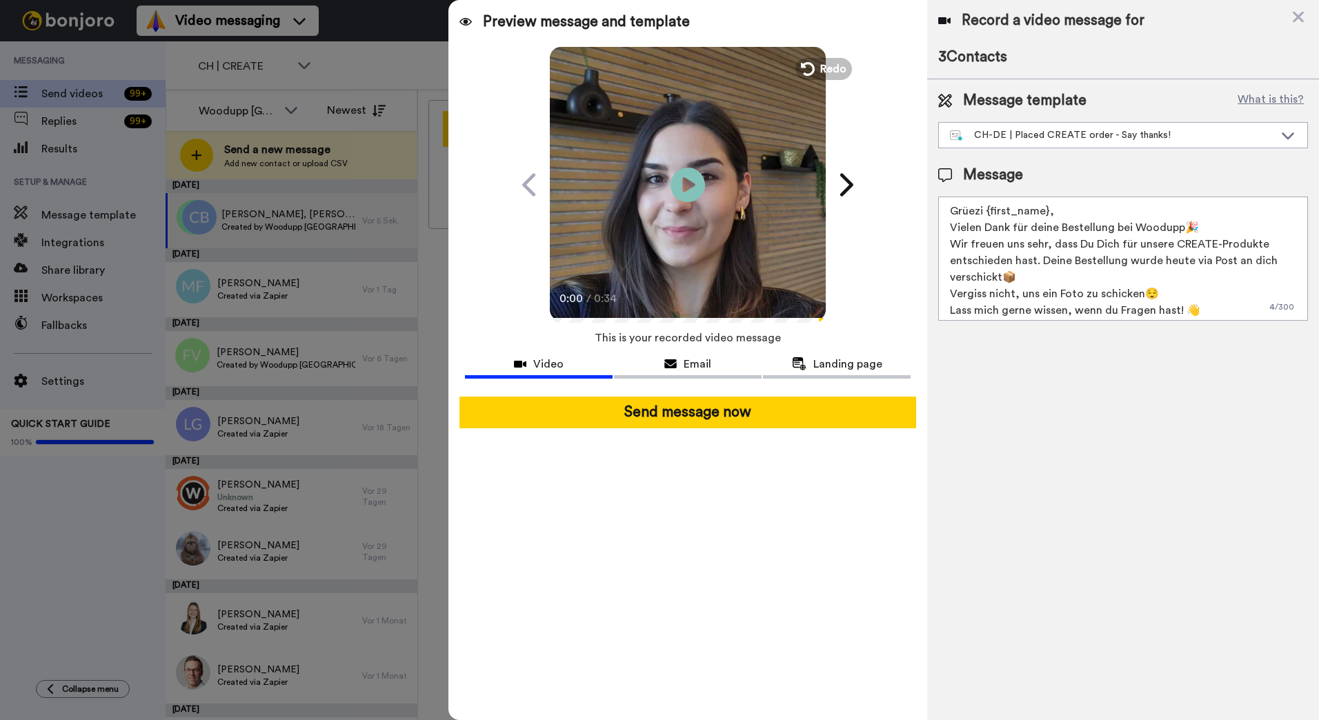
click at [719, 417] on button "Send message now" at bounding box center [687, 413] width 457 height 32
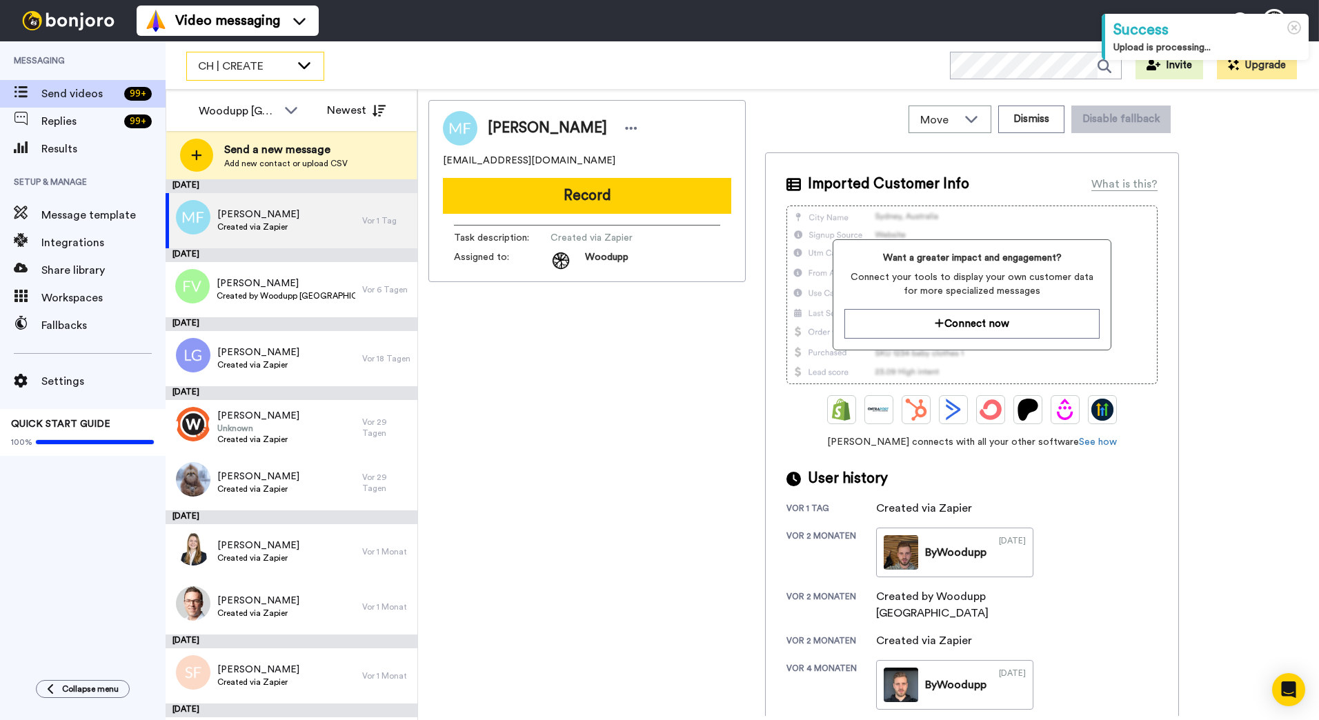
click at [308, 66] on icon at bounding box center [304, 65] width 17 height 14
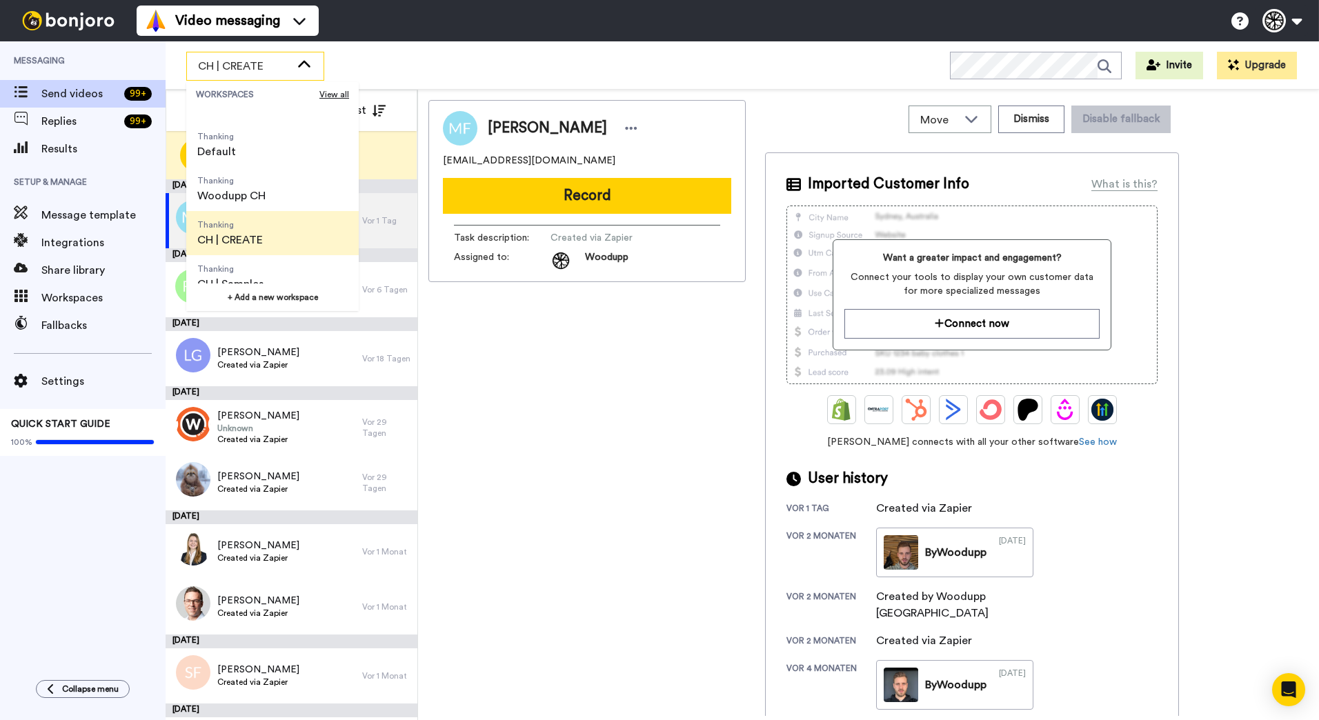
scroll to position [44, 0]
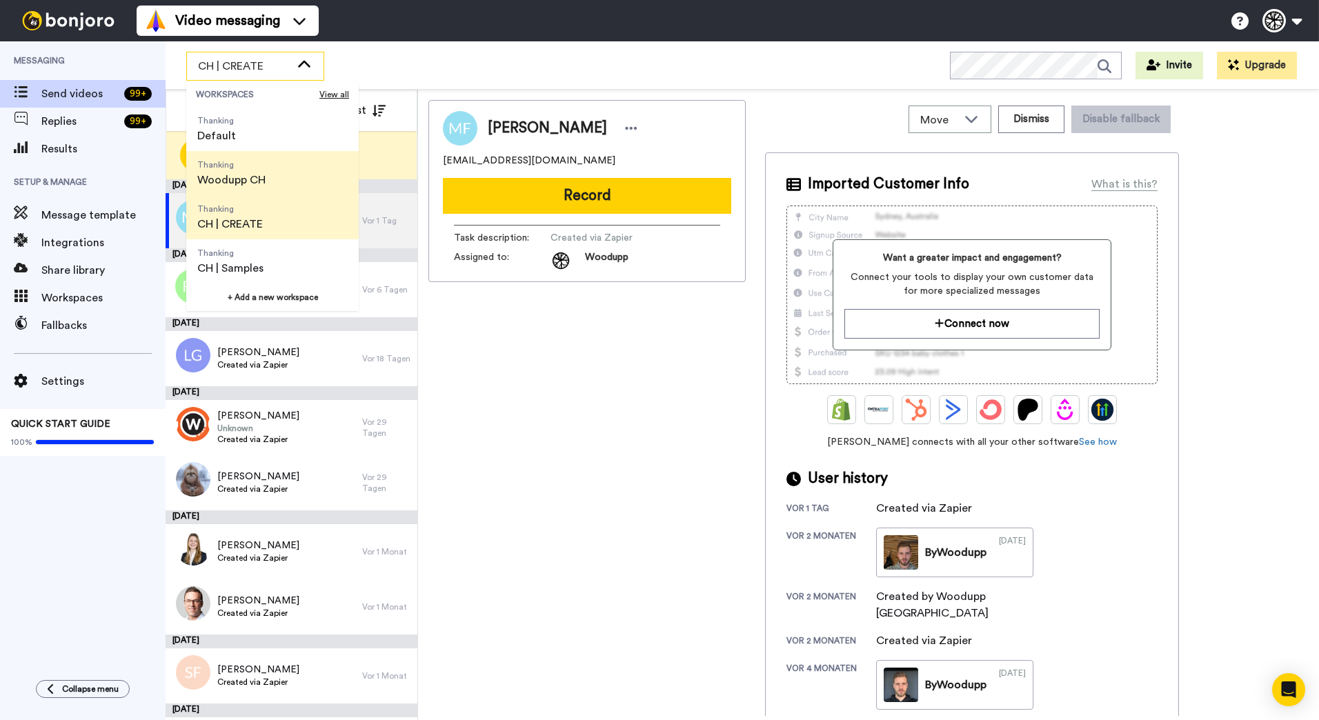
click at [284, 189] on li "Thanking Woodupp CH" at bounding box center [272, 173] width 172 height 44
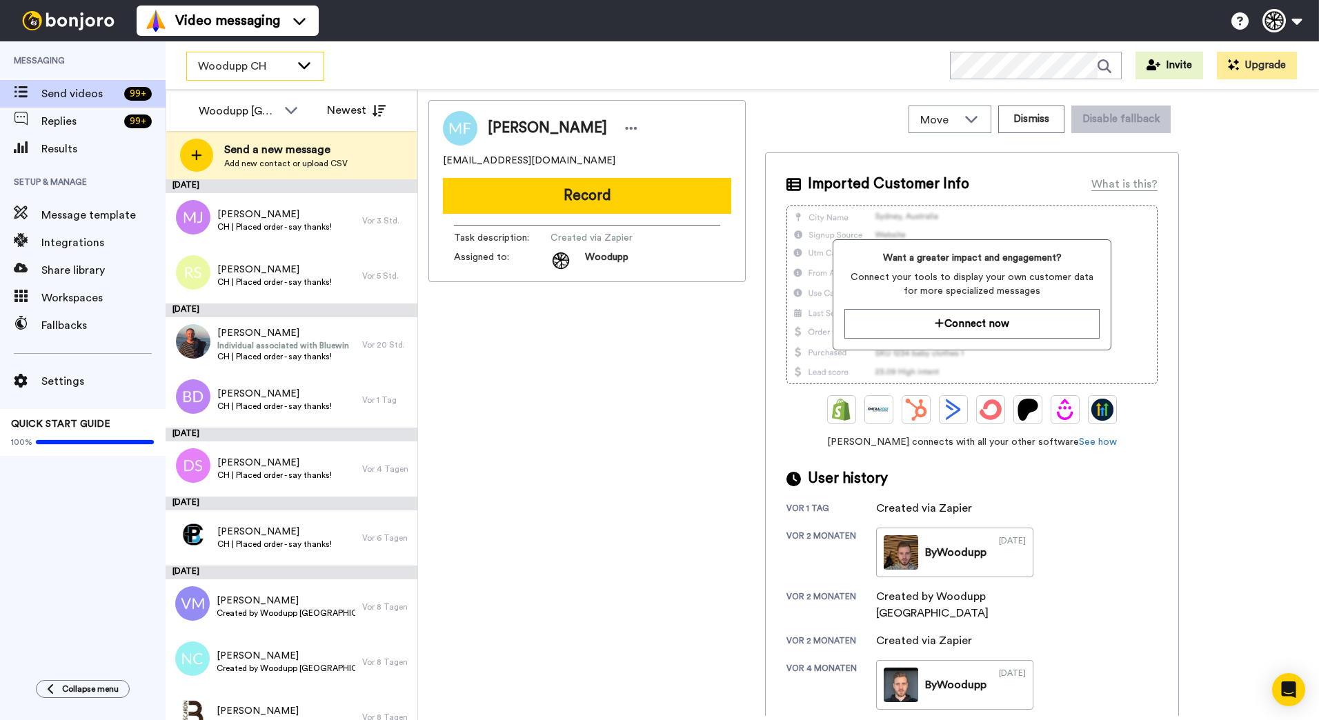
click at [285, 66] on span "Woodupp CH" at bounding box center [244, 66] width 92 height 17
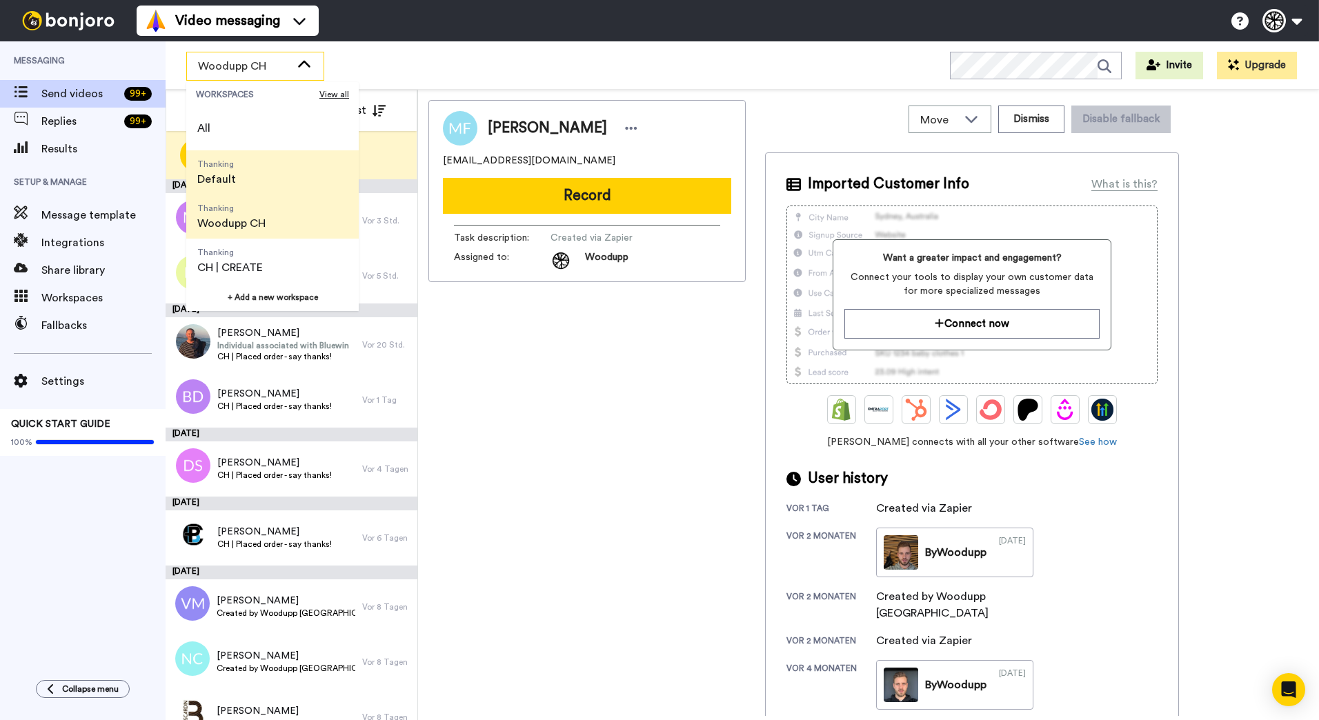
scroll to position [0, 0]
click at [248, 179] on li "Thanking Default" at bounding box center [272, 173] width 172 height 44
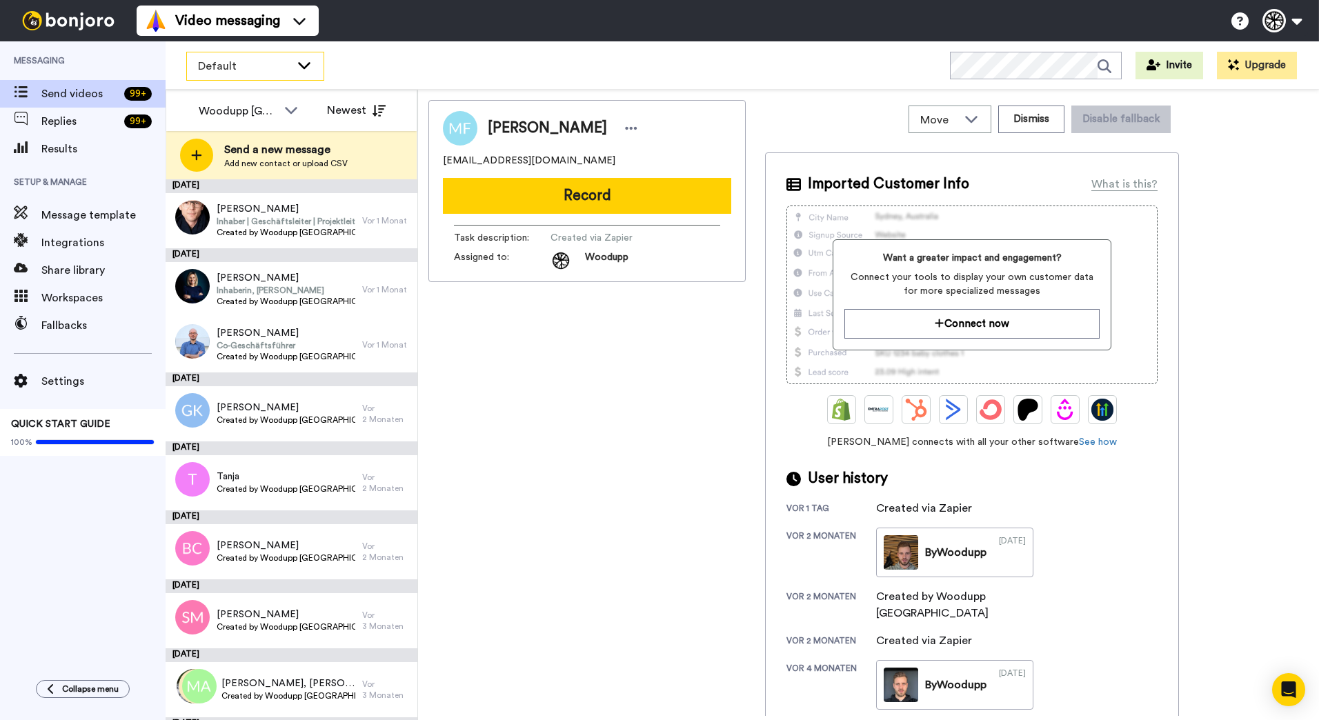
click at [292, 59] on div "Default" at bounding box center [255, 66] width 137 height 28
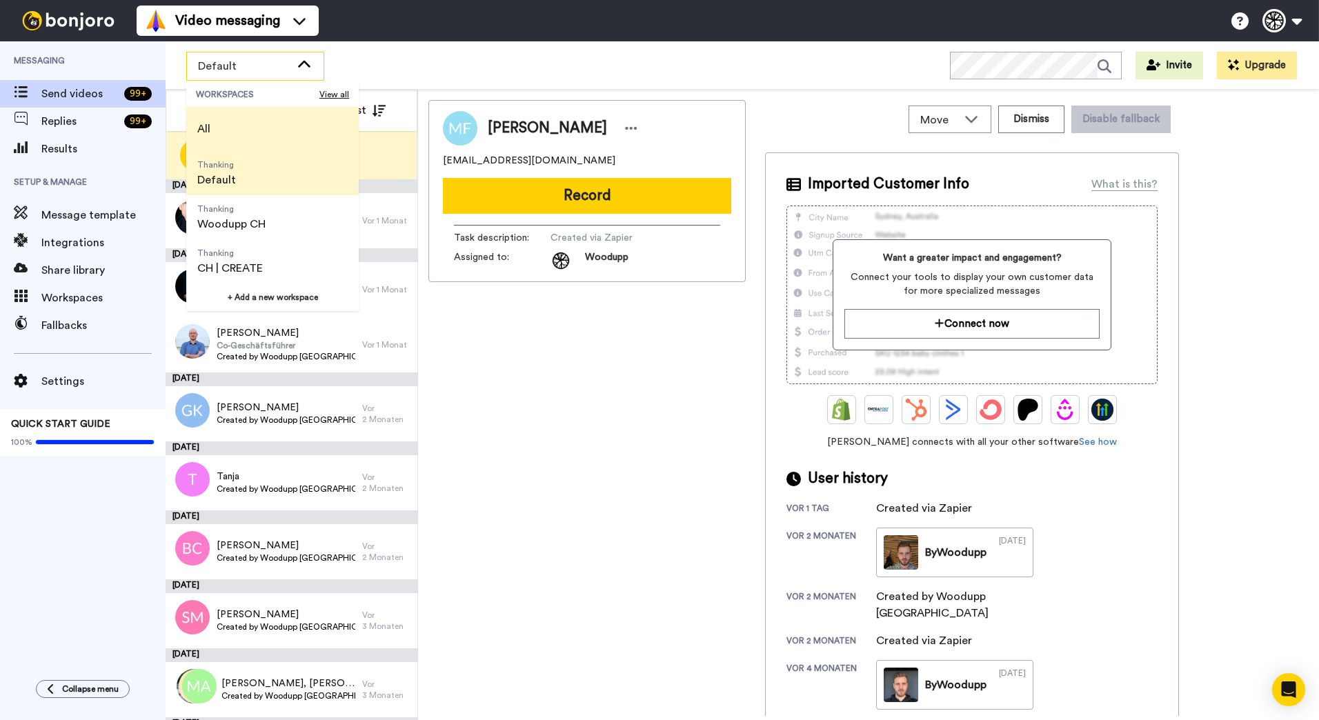
click at [261, 127] on li "All" at bounding box center [272, 129] width 172 height 44
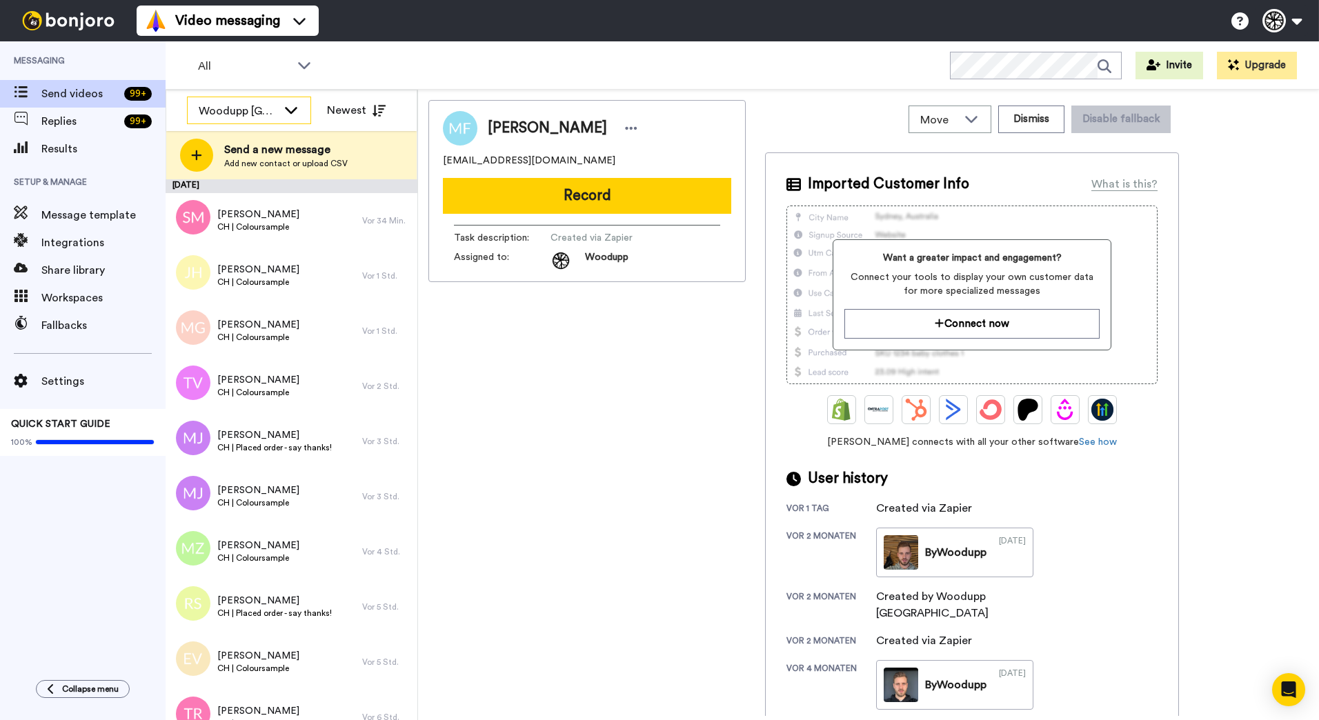
click at [291, 119] on div "Woodupp [GEOGRAPHIC_DATA]" at bounding box center [249, 111] width 123 height 28
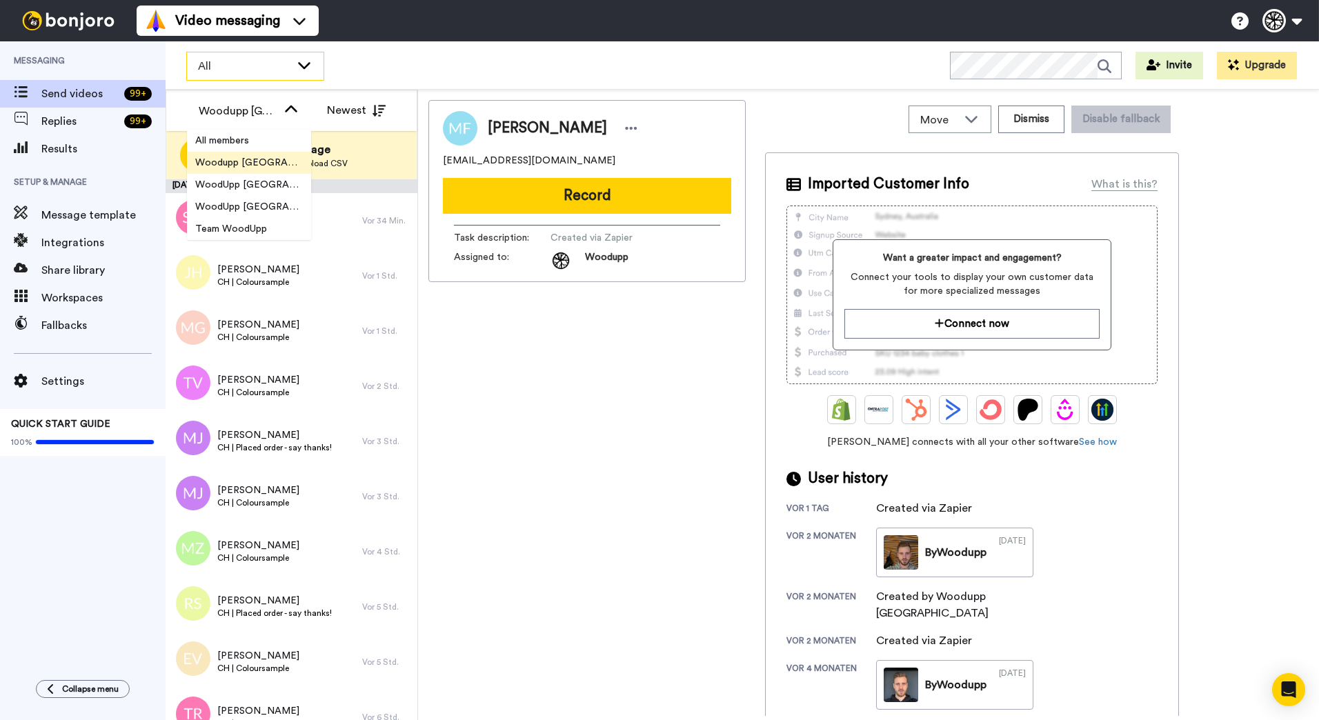
click at [297, 66] on icon at bounding box center [304, 65] width 17 height 14
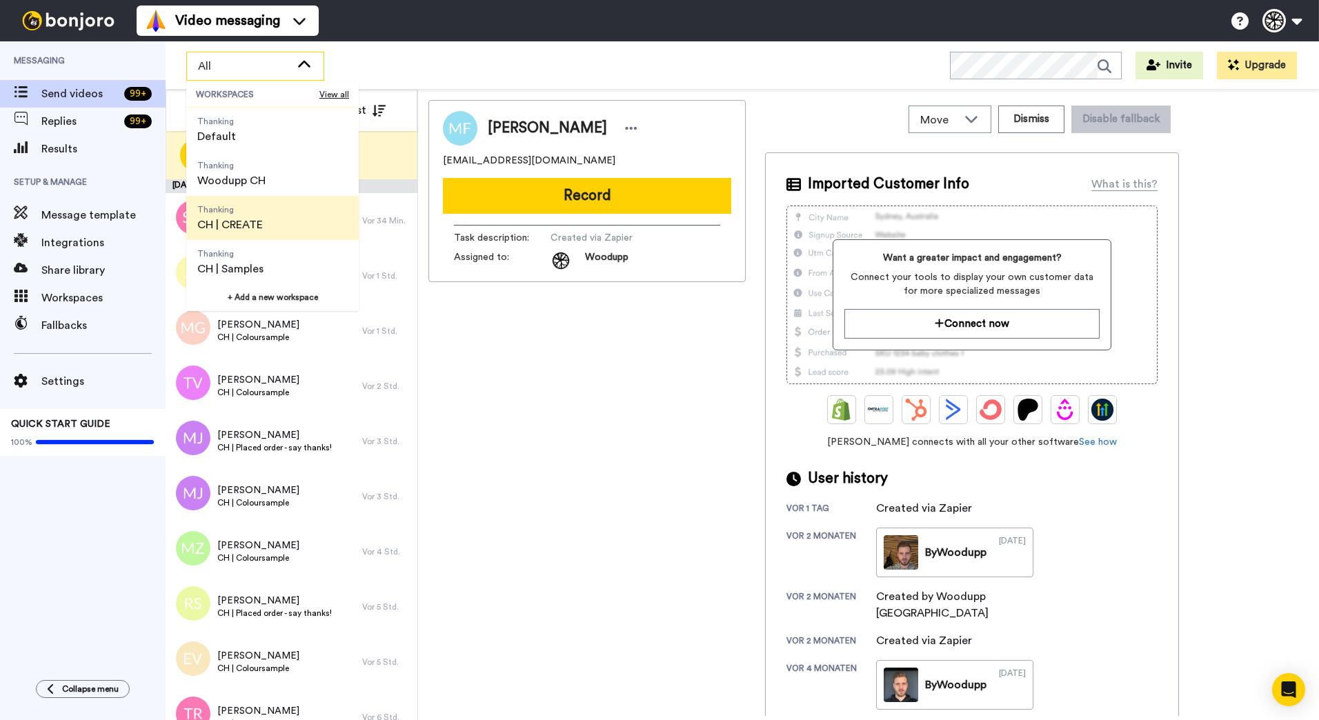
scroll to position [44, 0]
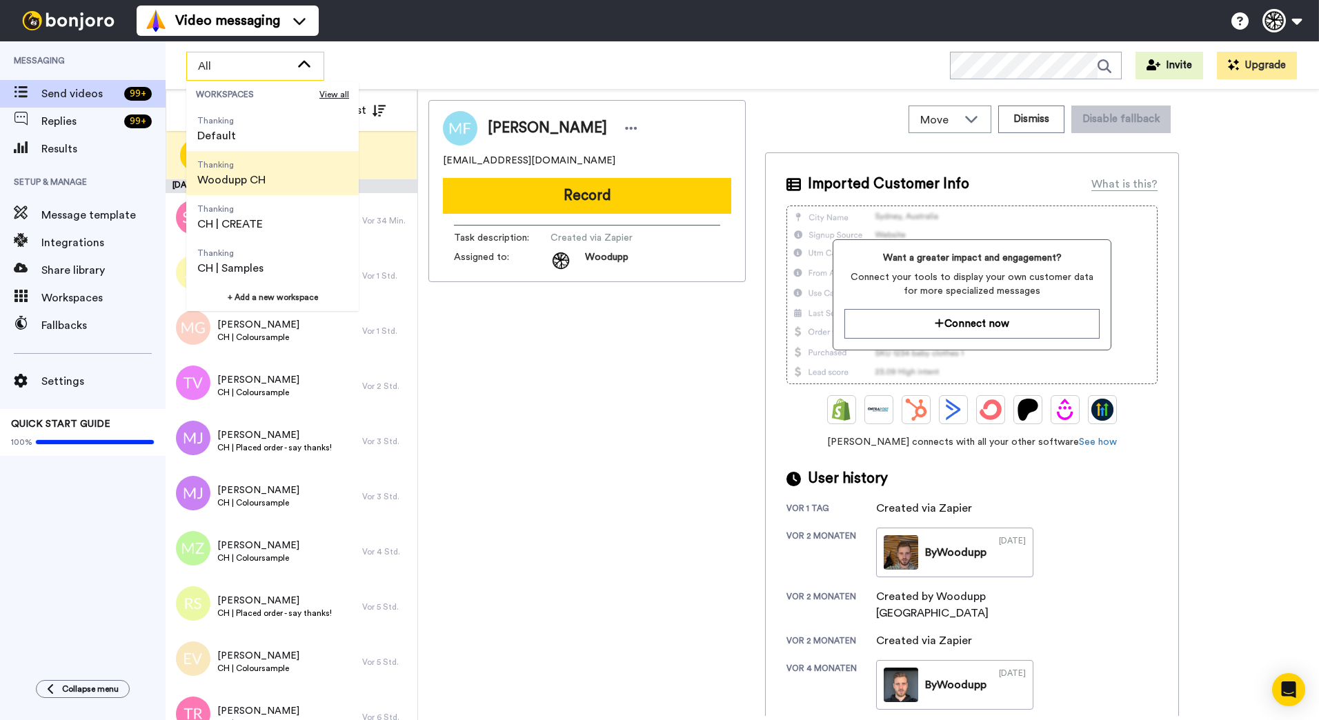
click at [308, 183] on li "Thanking Woodupp CH" at bounding box center [272, 173] width 172 height 44
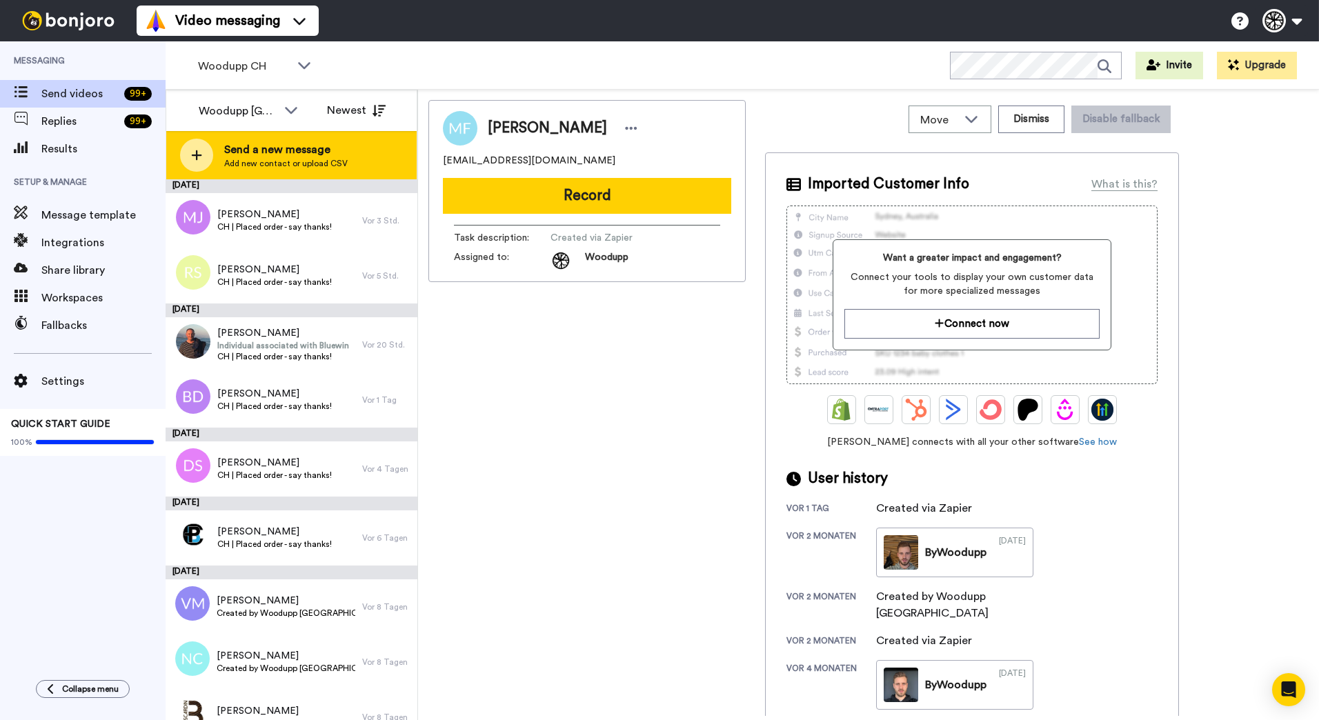
click at [221, 157] on div "Send a new message Add new contact or upload CSV" at bounding box center [291, 155] width 250 height 48
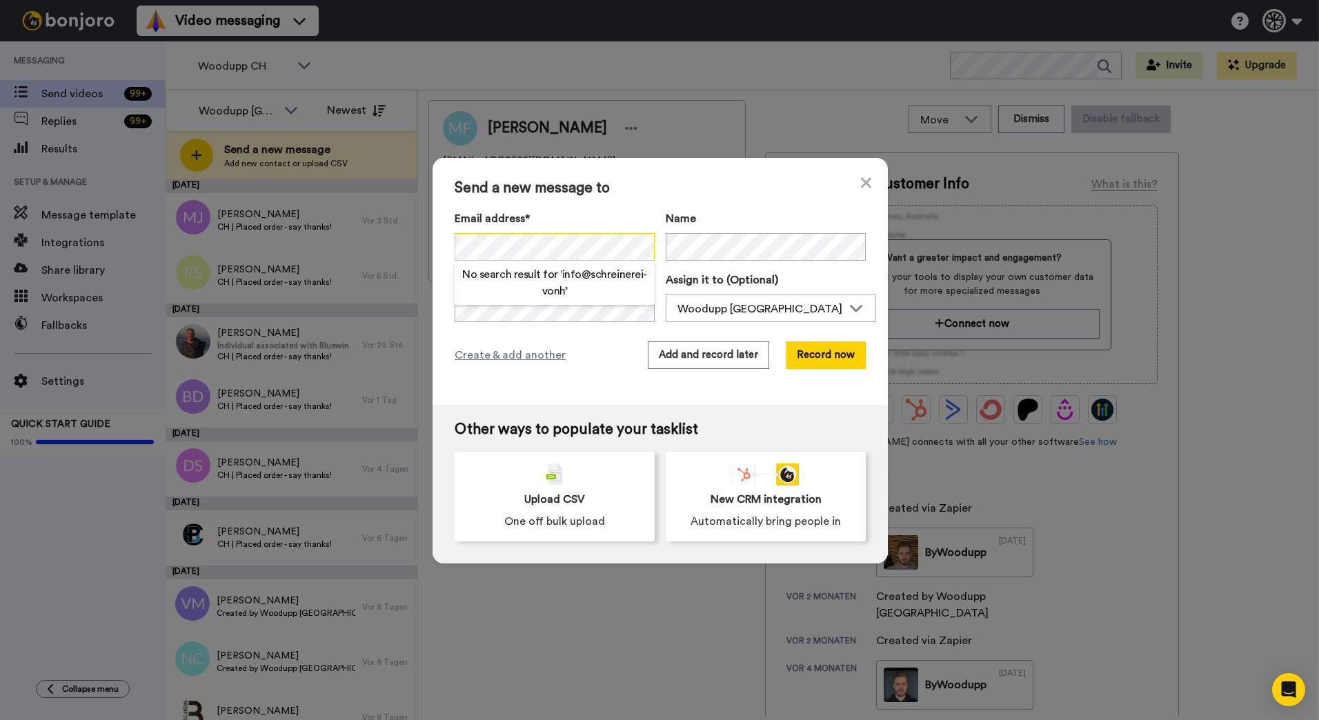
click at [445, 250] on div "Send a new message to Email address* No search result for ‘ info@schreinerei-vo…" at bounding box center [659, 281] width 455 height 247
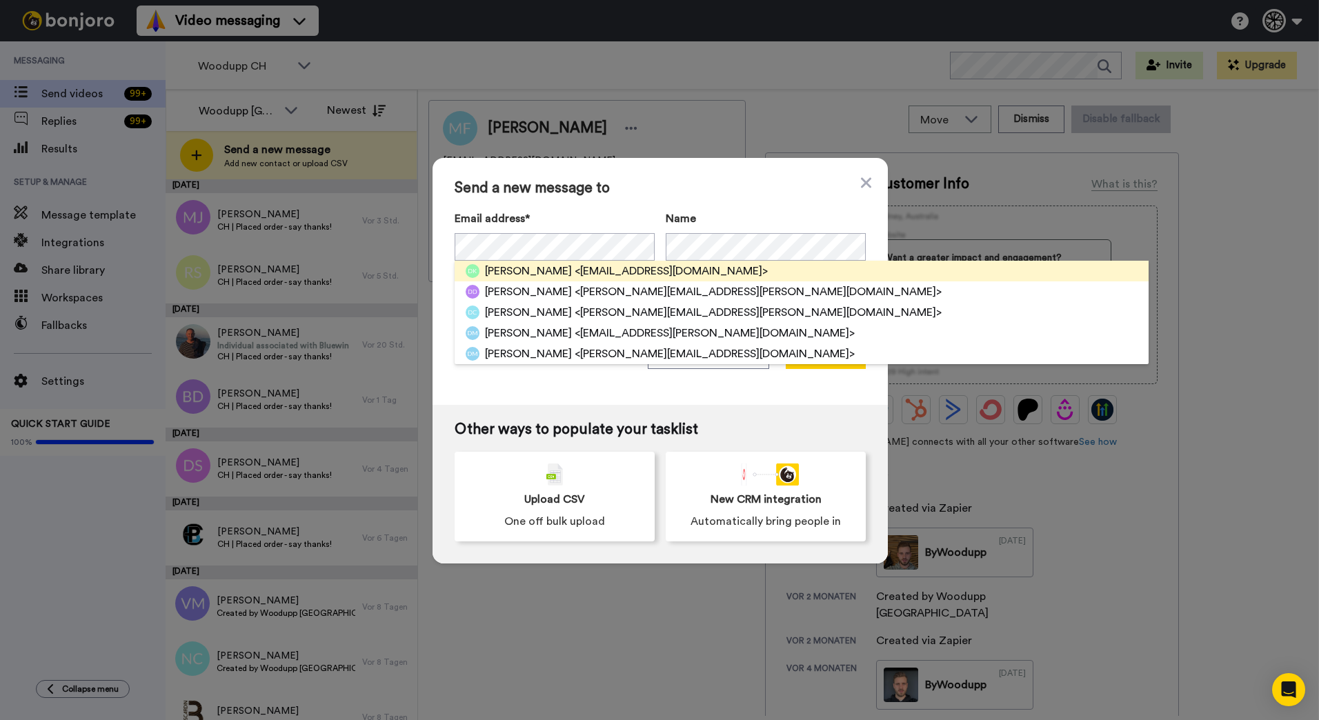
click at [599, 268] on span "<denis.kim64@gmail.com>" at bounding box center [671, 271] width 193 height 17
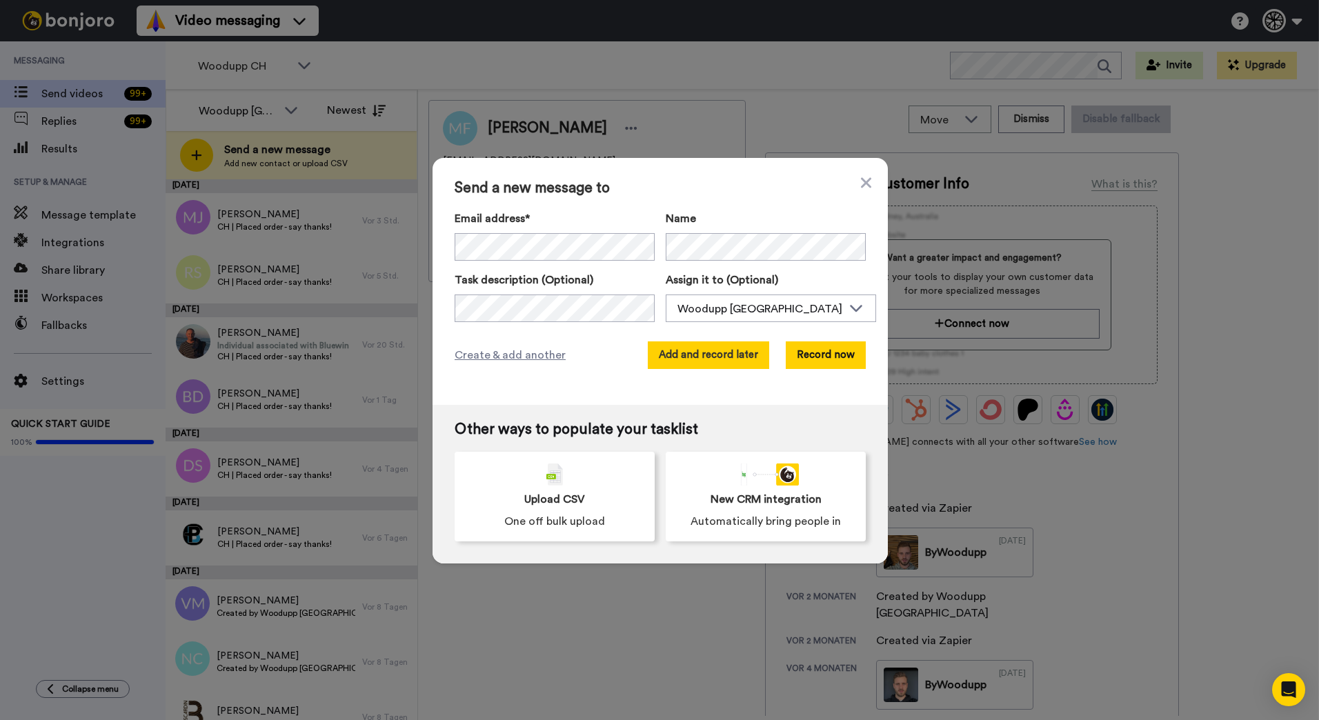
click at [741, 362] on button "Add and record later" at bounding box center [708, 355] width 121 height 28
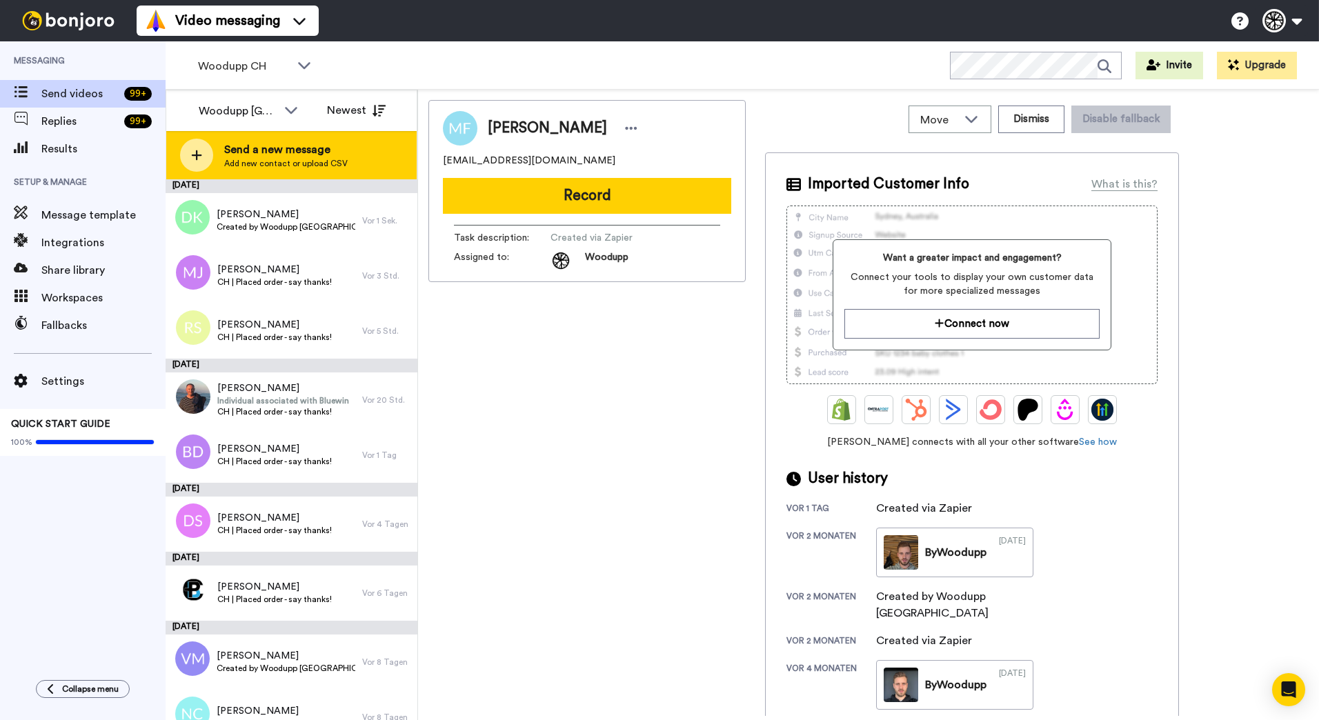
click at [341, 155] on span "Send a new message" at bounding box center [285, 149] width 123 height 17
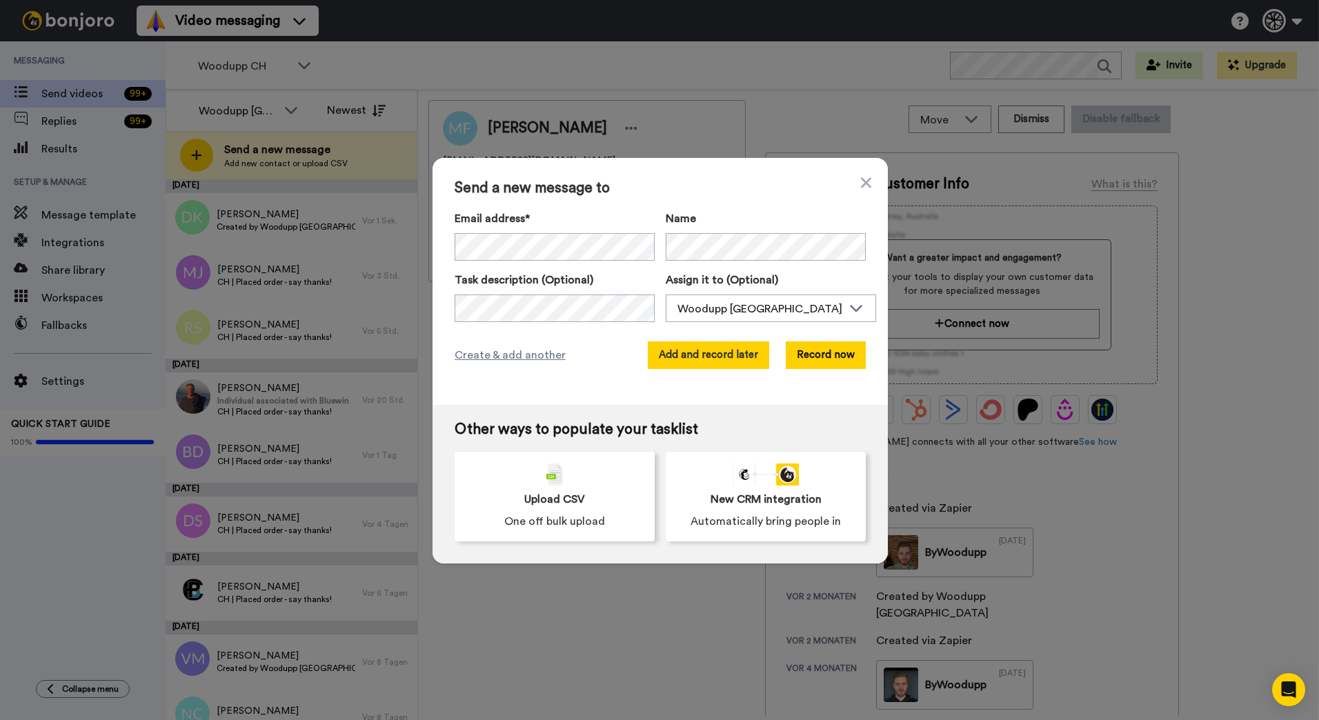
click at [740, 357] on button "Add and record later" at bounding box center [708, 355] width 121 height 28
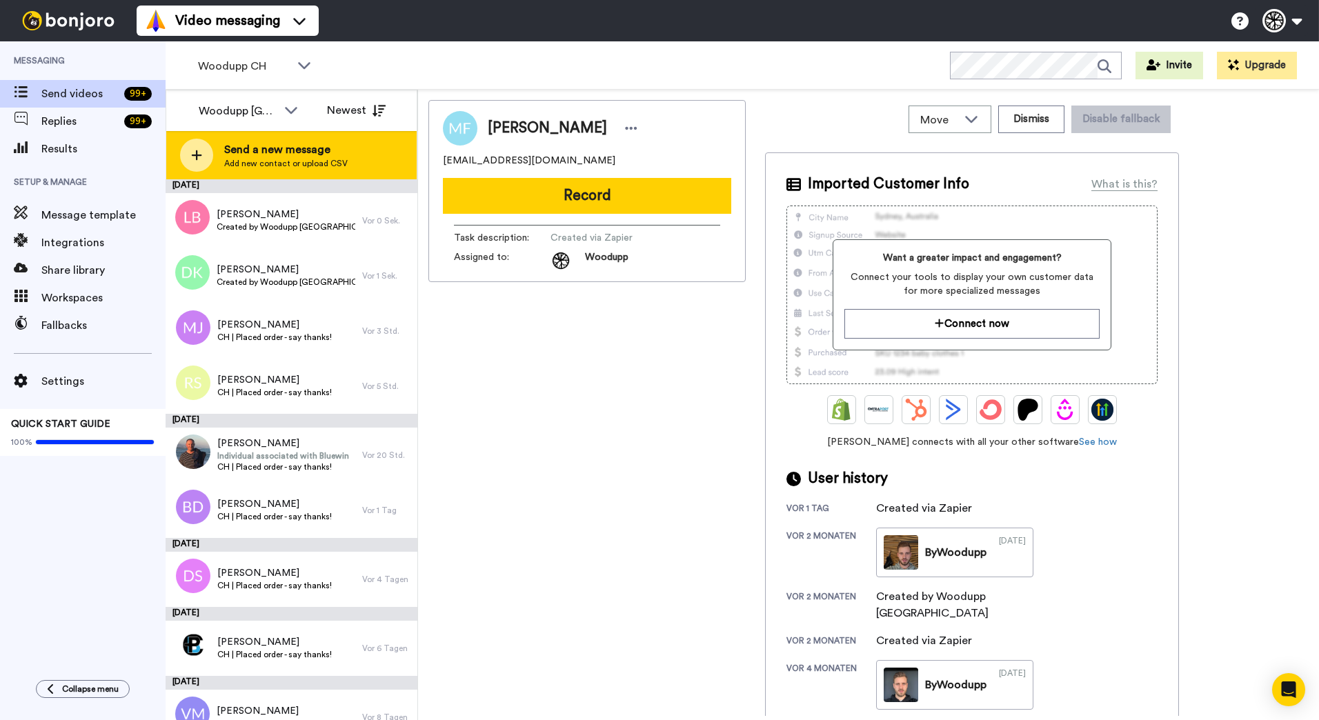
click at [310, 151] on span "Send a new message" at bounding box center [285, 149] width 123 height 17
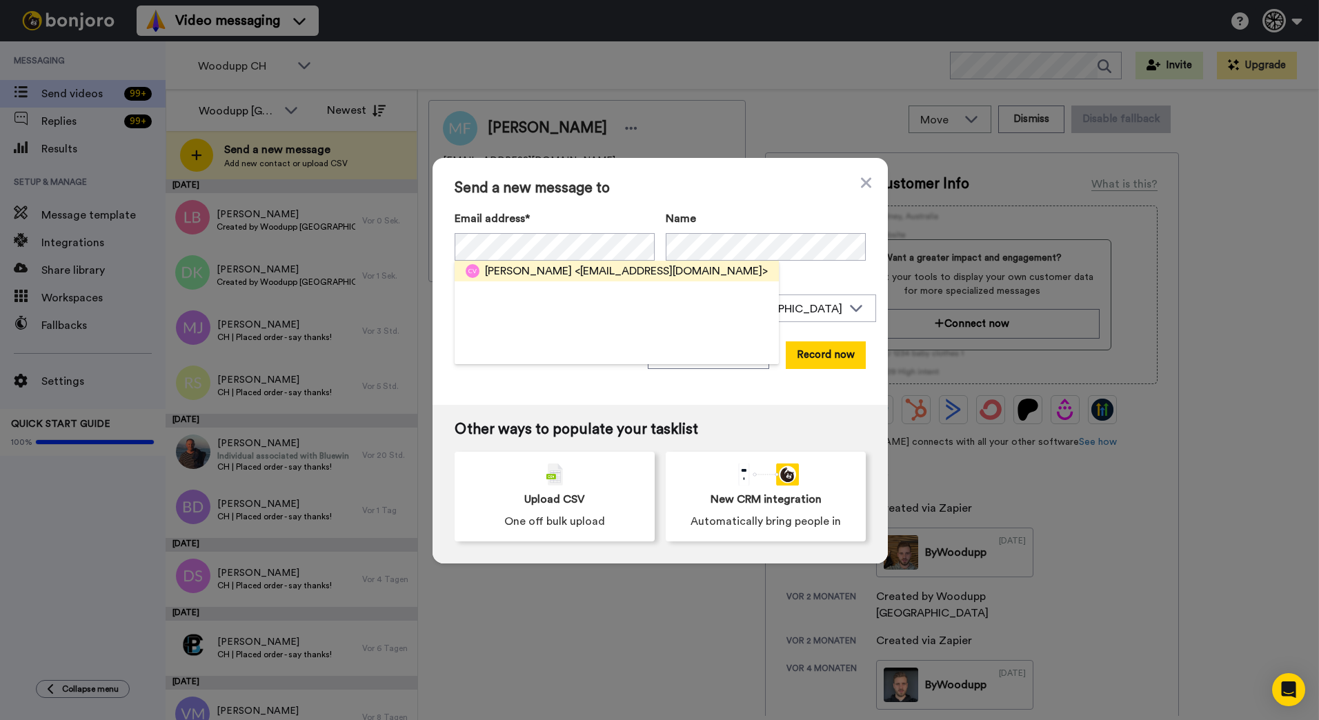
click at [535, 268] on span "[PERSON_NAME]" at bounding box center [528, 271] width 87 height 17
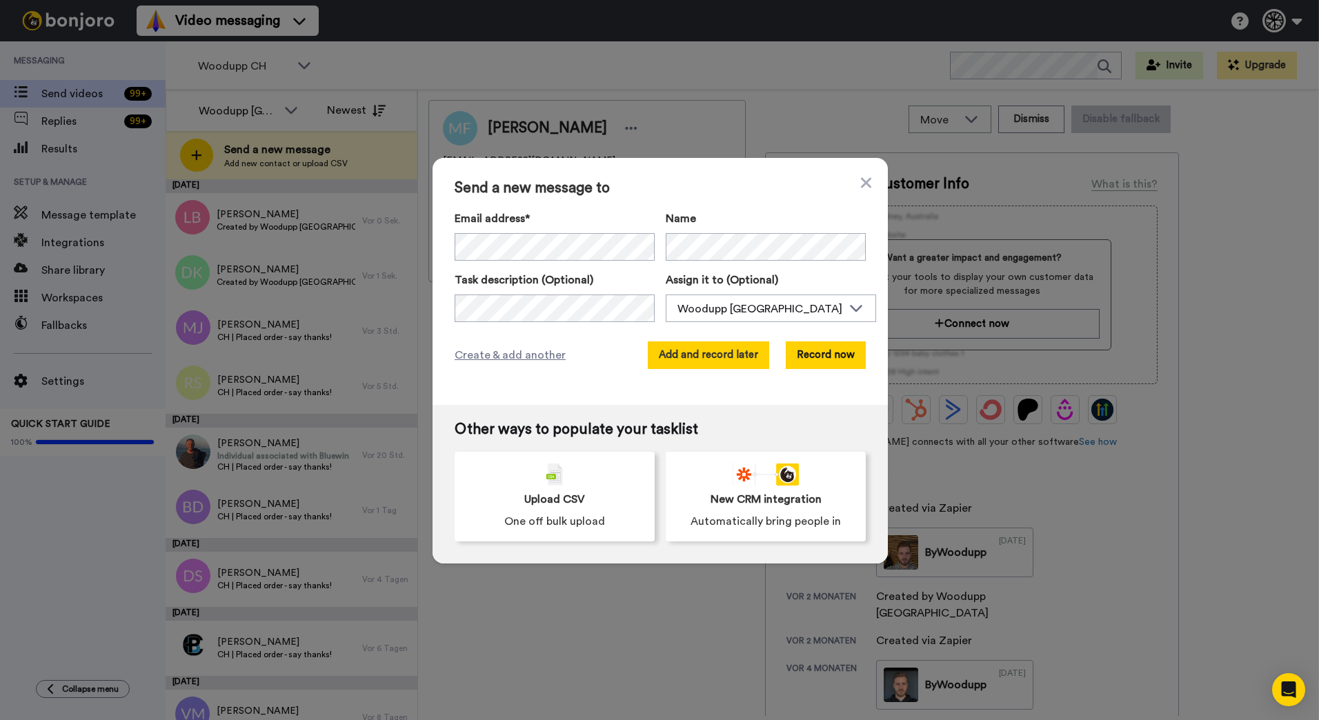
click at [723, 363] on button "Add and record later" at bounding box center [708, 355] width 121 height 28
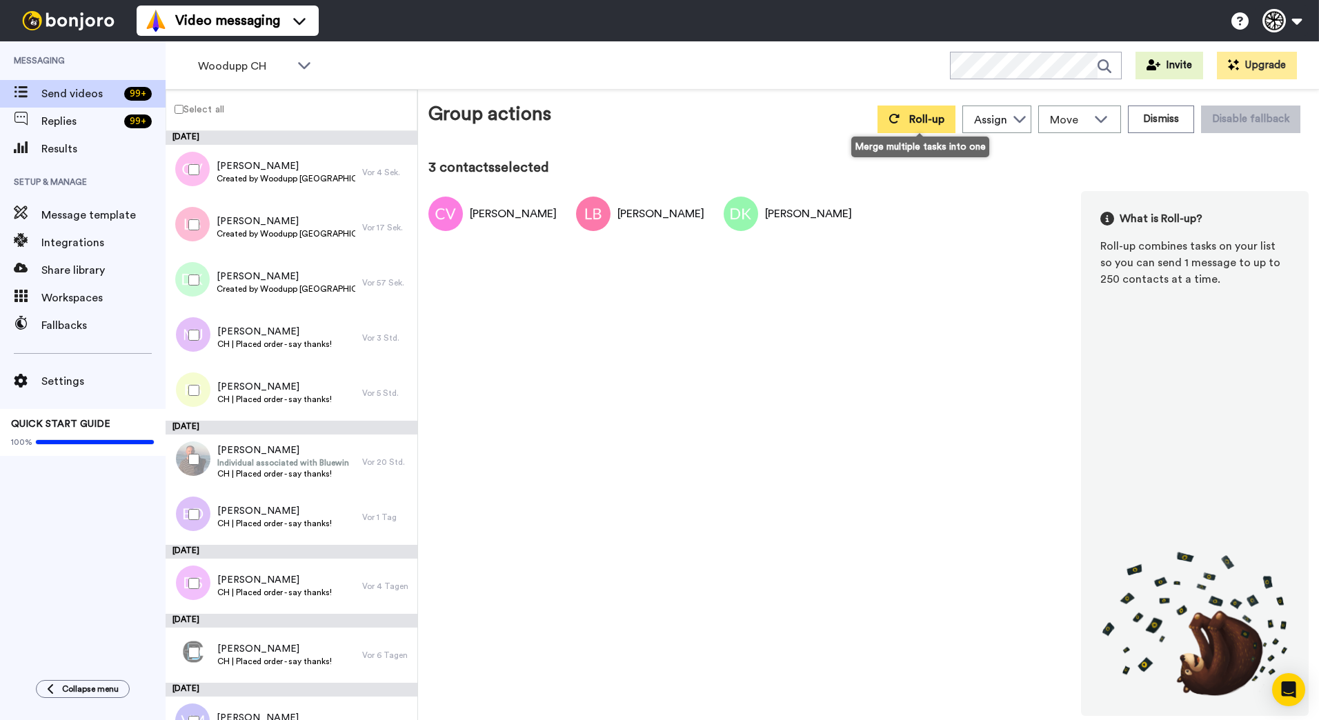
click at [905, 109] on button "Roll-up" at bounding box center [916, 120] width 78 height 28
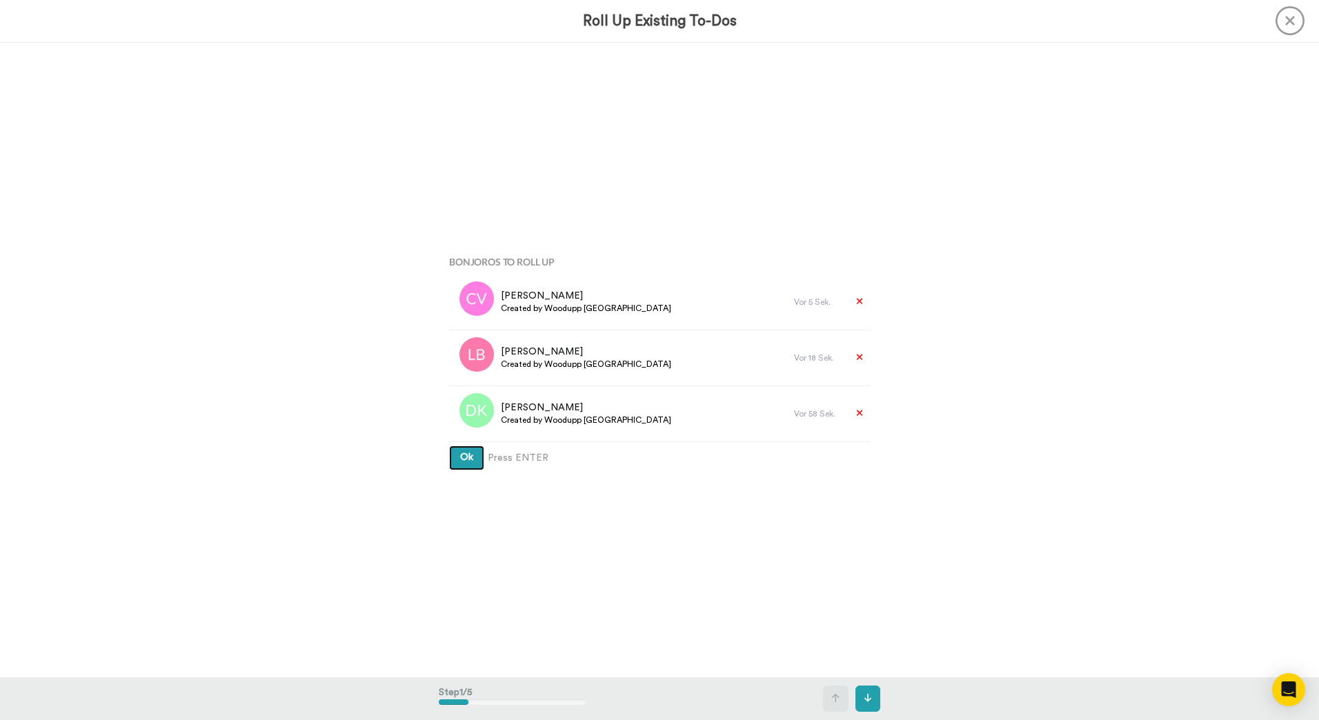
click at [449, 446] on button "Ok" at bounding box center [466, 458] width 35 height 25
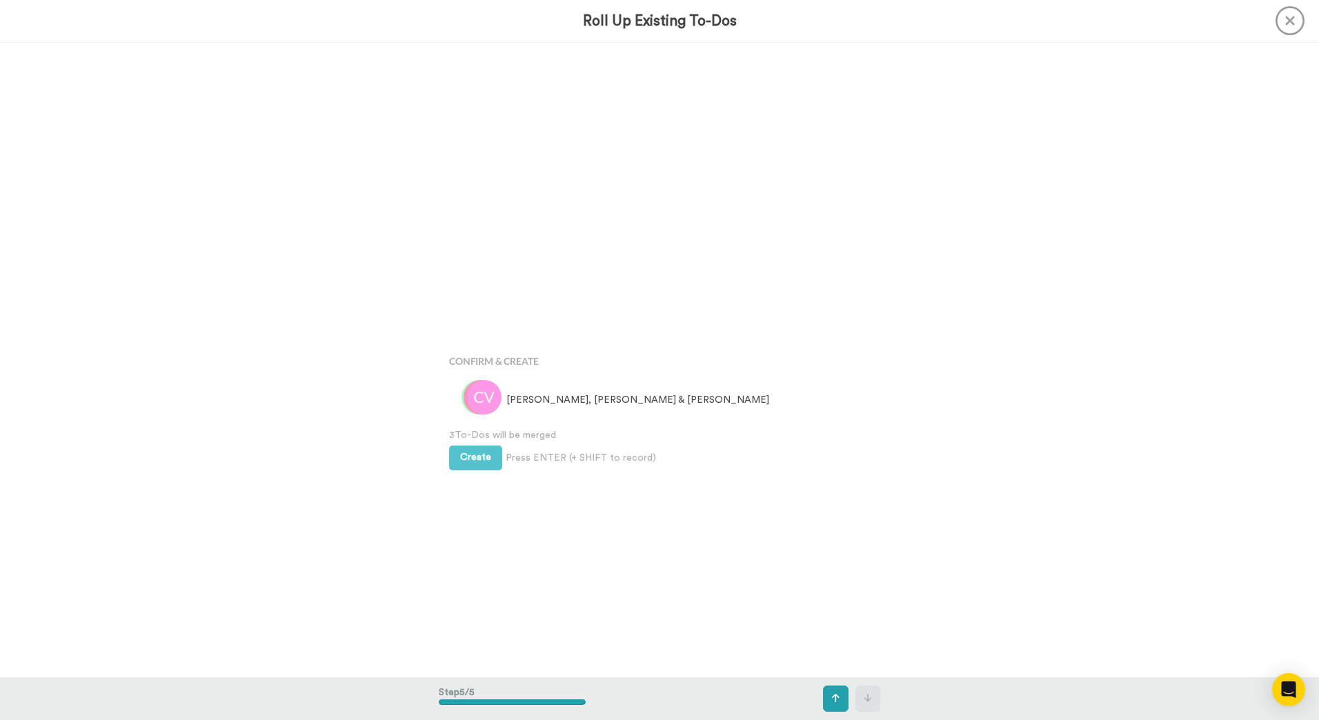
scroll to position [2540, 0]
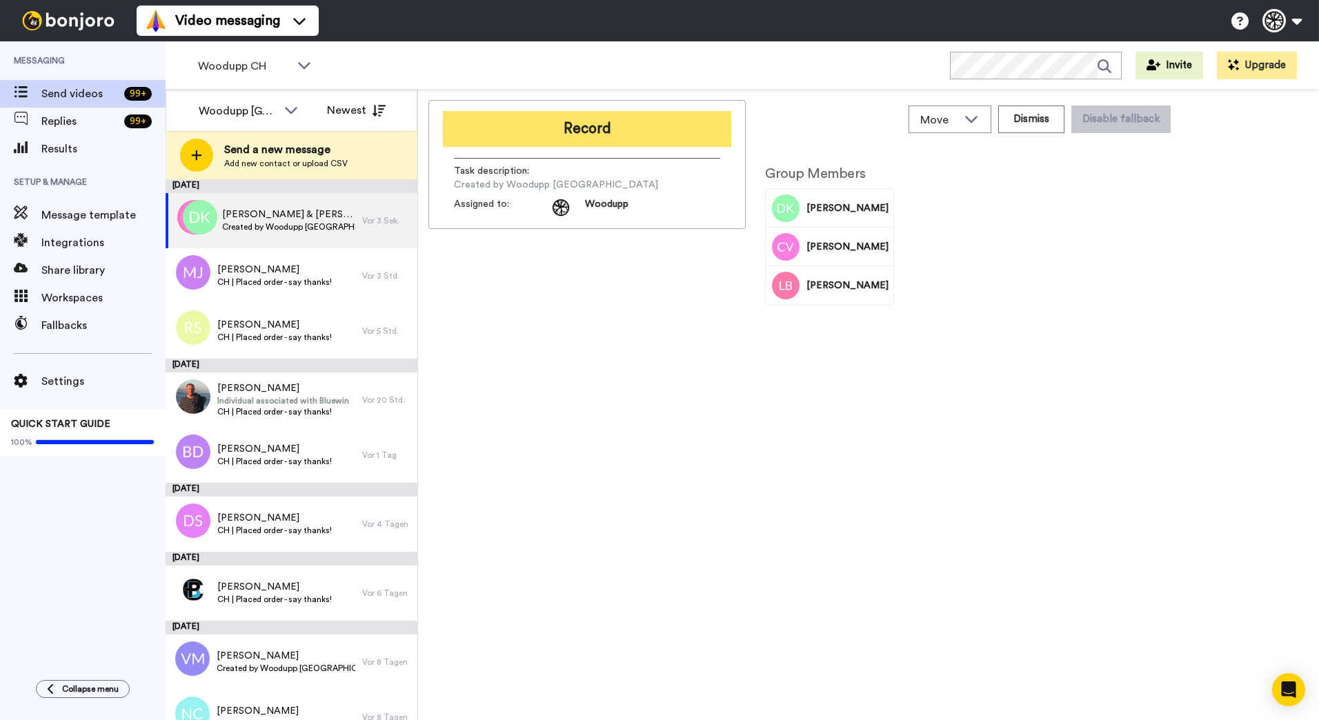
click at [556, 136] on button "Record" at bounding box center [587, 129] width 288 height 36
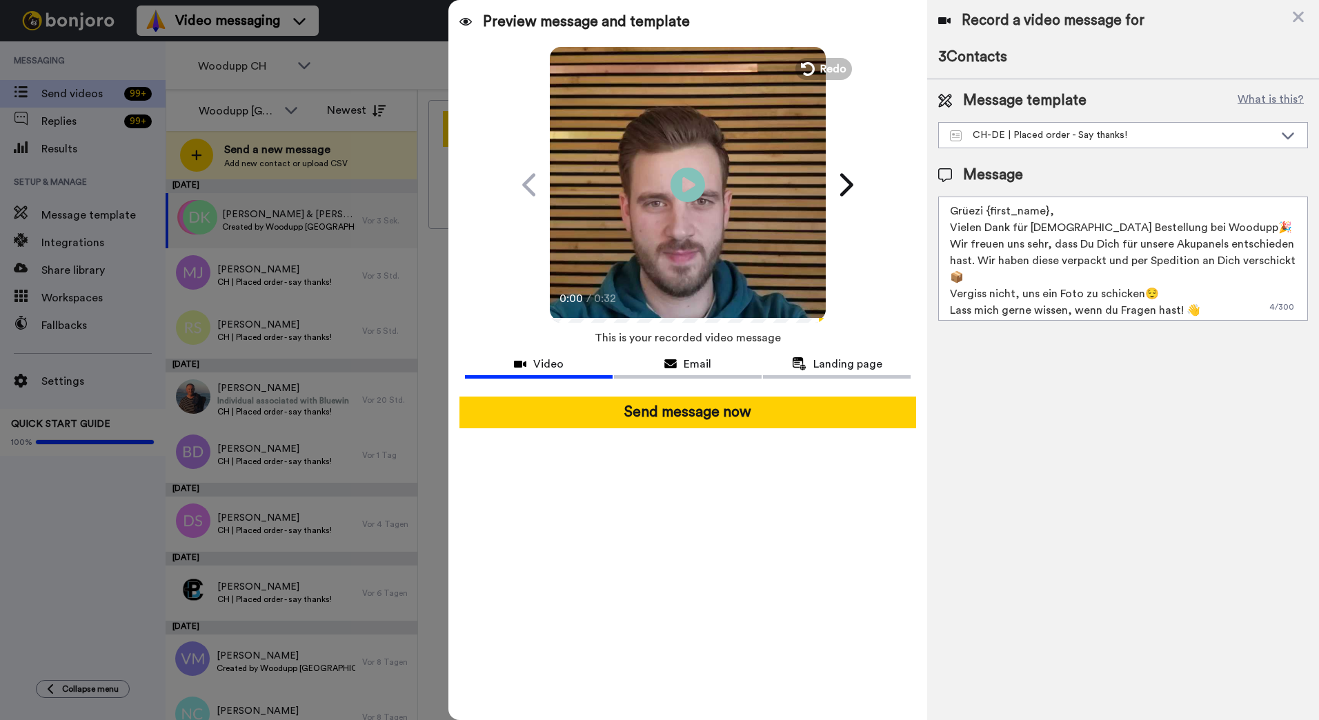
click at [866, 428] on div "Send message now" at bounding box center [687, 413] width 479 height 54
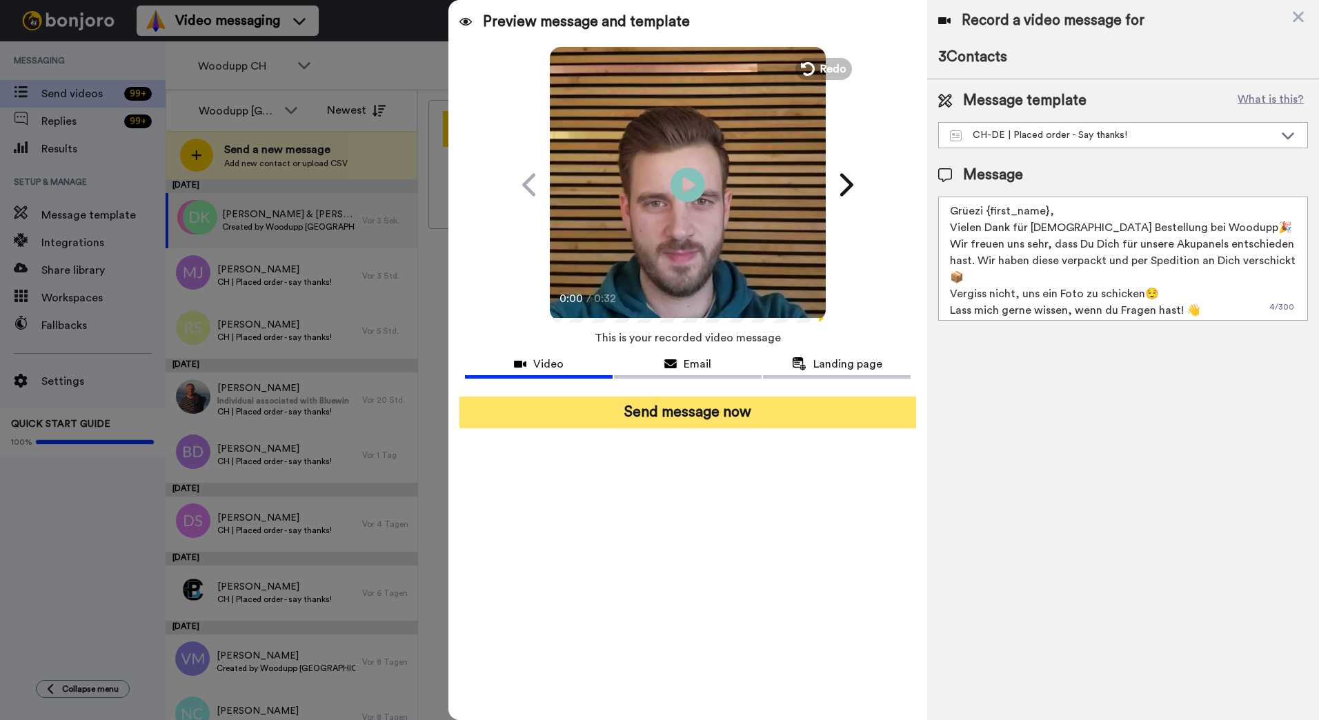
click at [869, 422] on button "Send message now" at bounding box center [687, 413] width 457 height 32
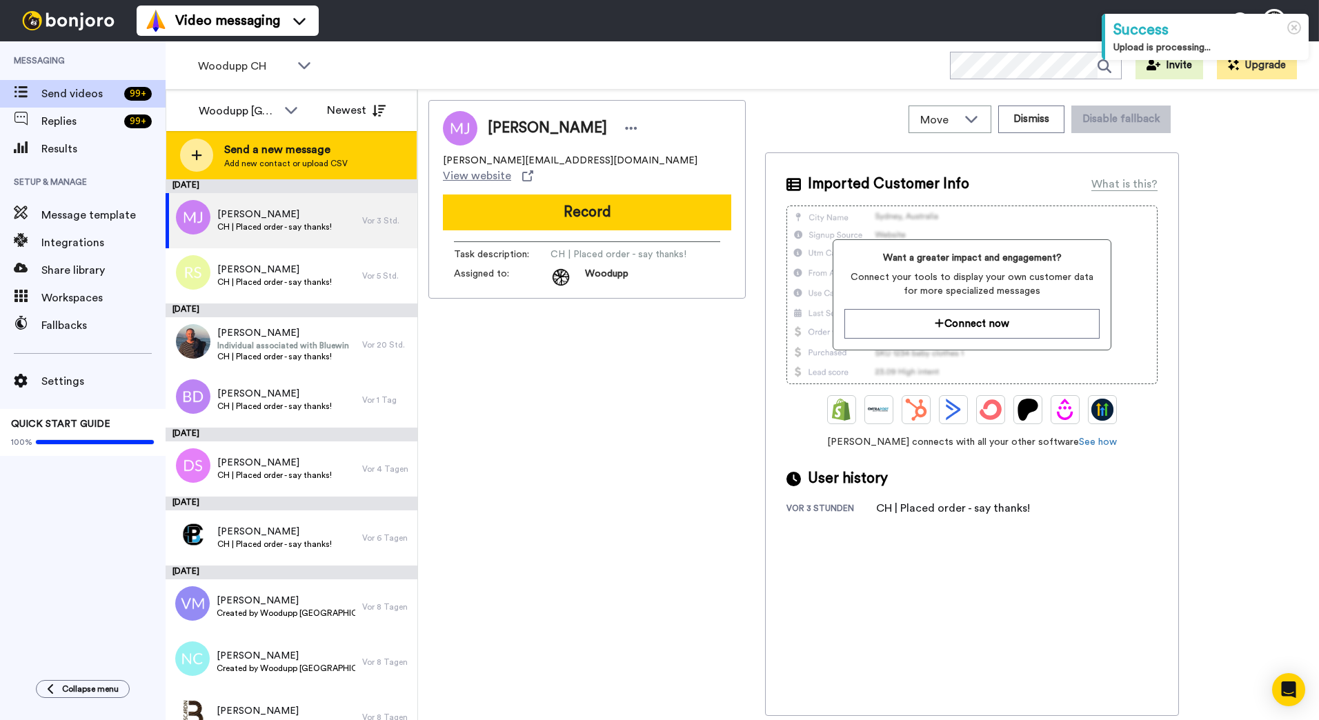
click at [268, 167] on span "Add new contact or upload CSV" at bounding box center [285, 163] width 123 height 11
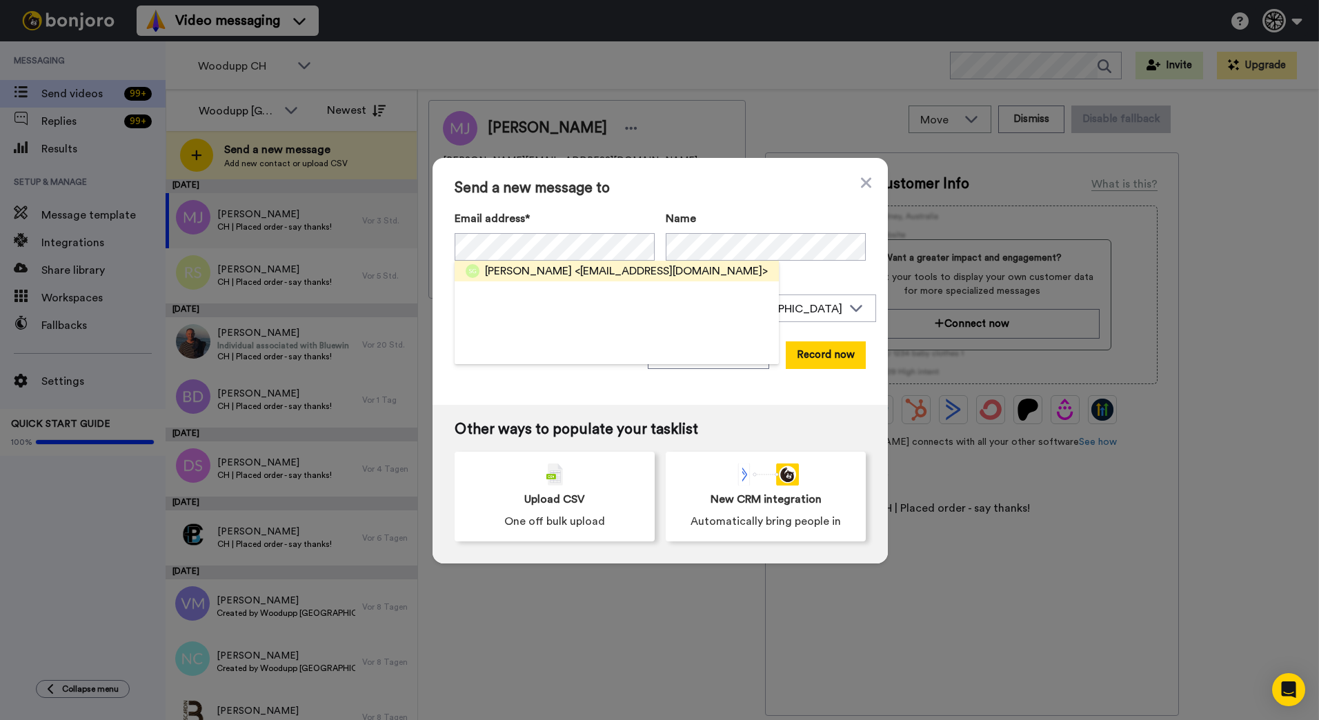
click at [585, 267] on span "<[EMAIL_ADDRESS][DOMAIN_NAME]>" at bounding box center [671, 271] width 193 height 17
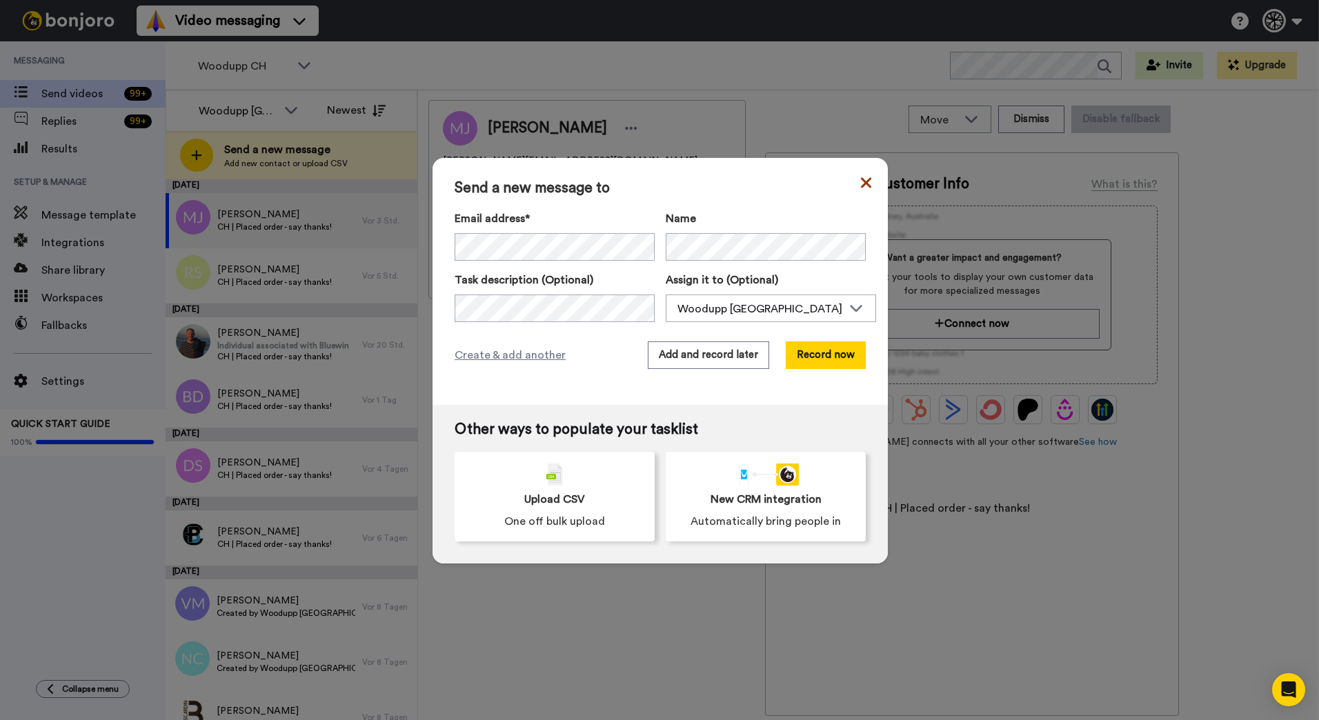
click at [863, 189] on icon at bounding box center [866, 182] width 10 height 17
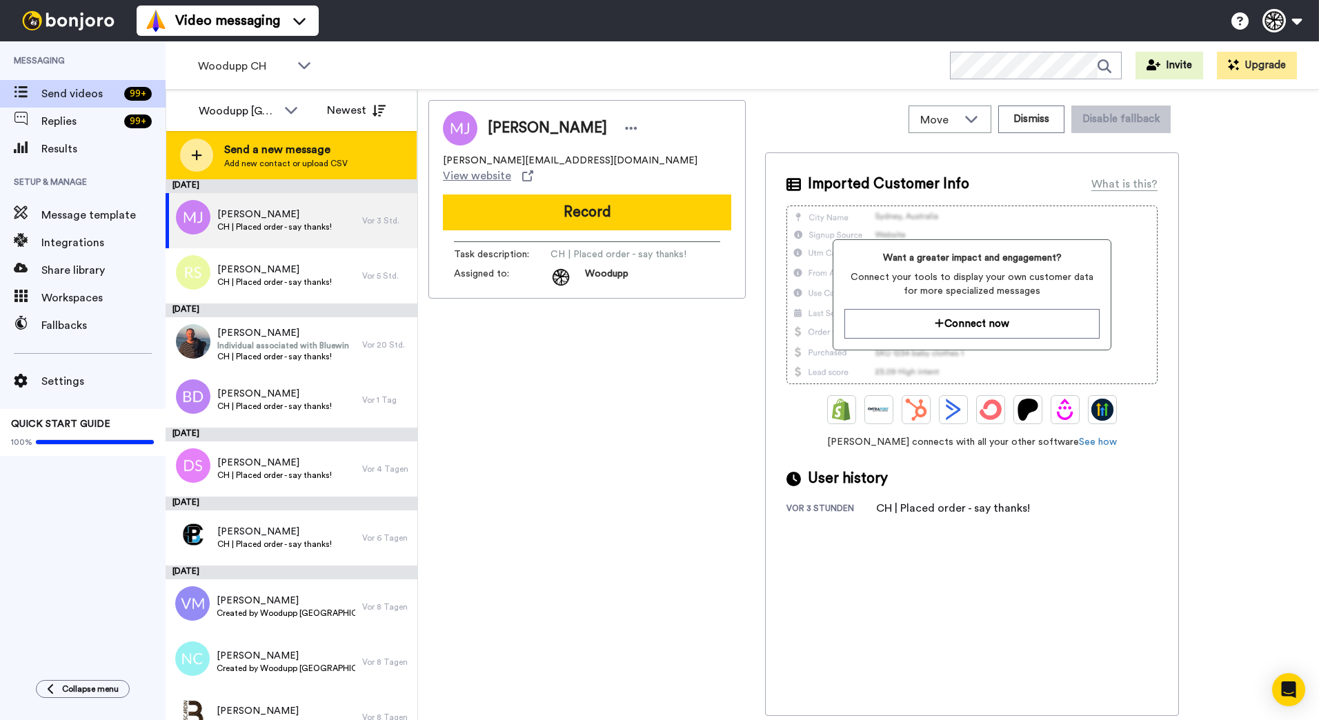
click at [268, 160] on span "Add new contact or upload CSV" at bounding box center [285, 163] width 123 height 11
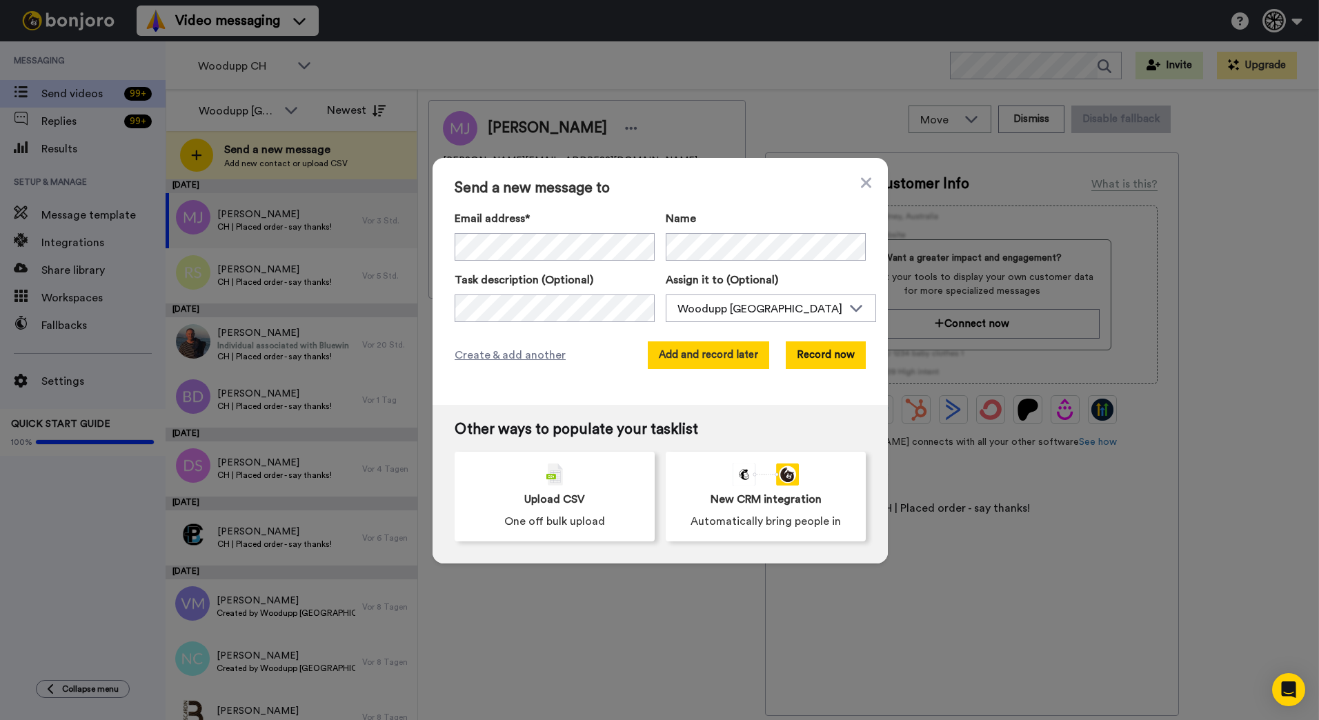
click at [706, 359] on button "Add and record later" at bounding box center [708, 355] width 121 height 28
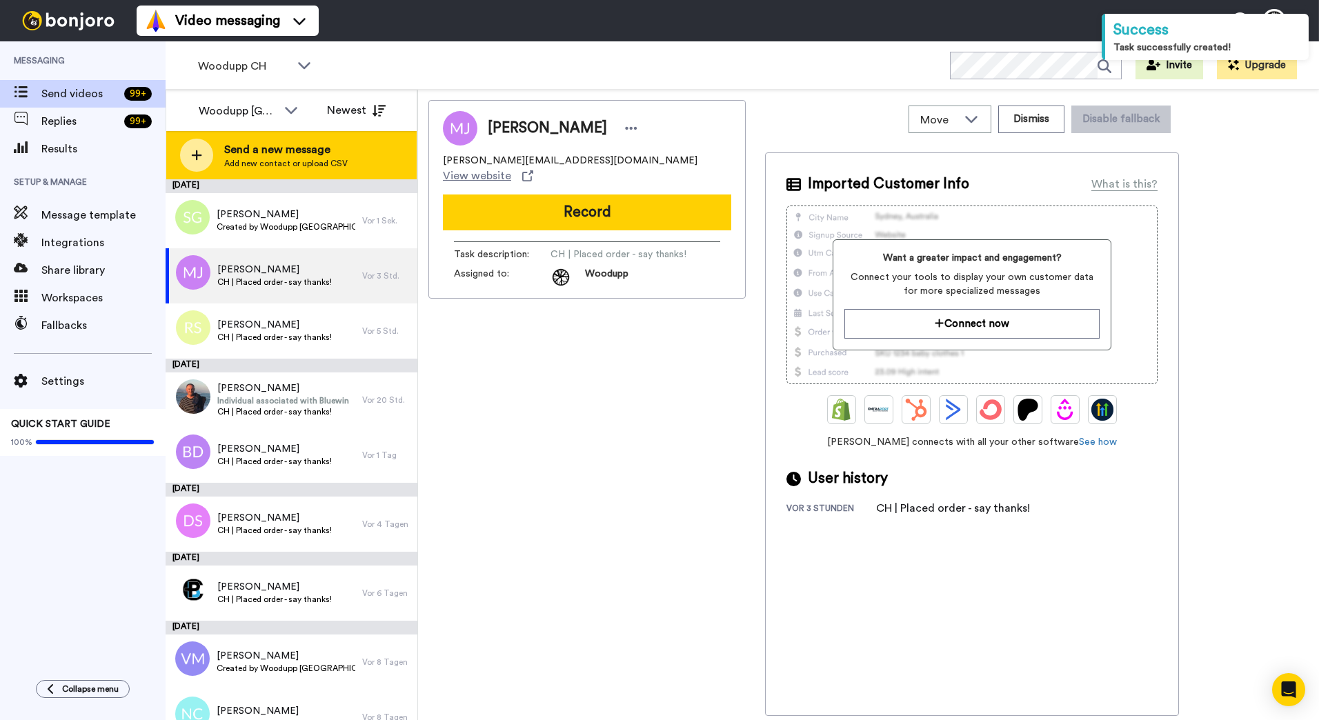
click at [245, 155] on span "Send a new message" at bounding box center [285, 149] width 123 height 17
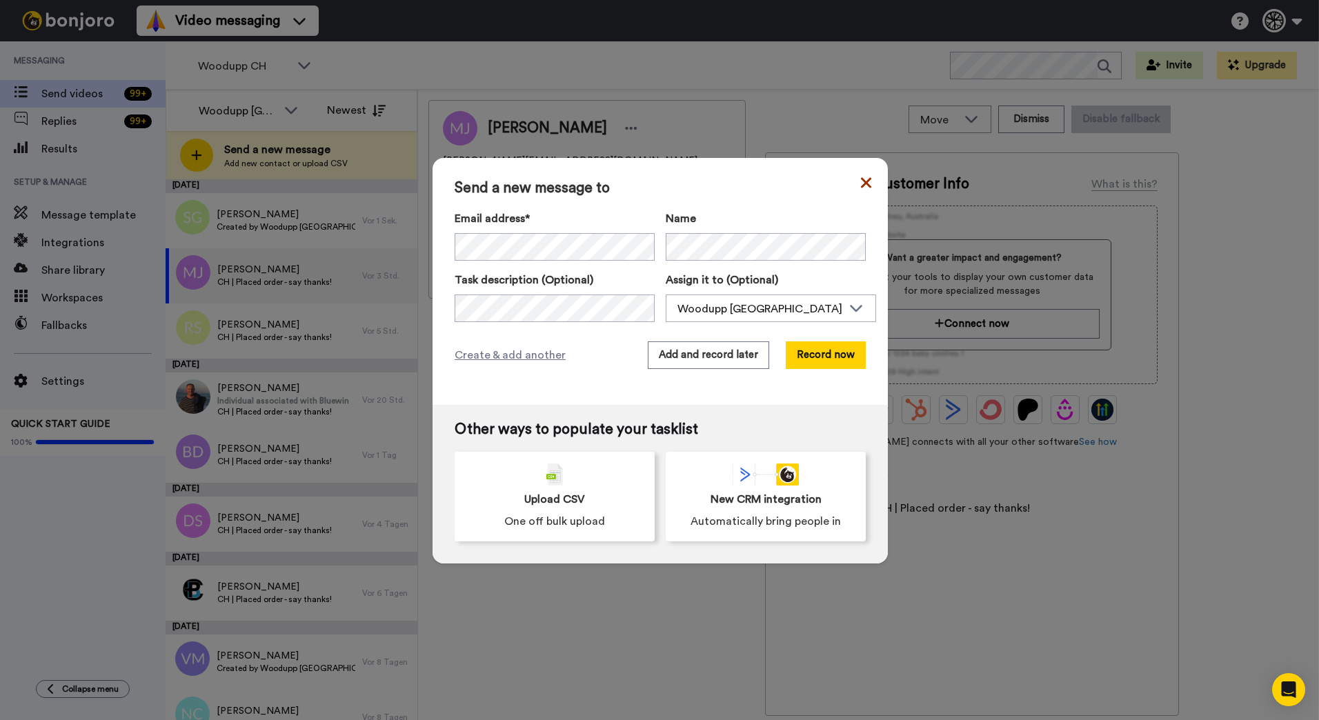
click at [861, 182] on icon at bounding box center [866, 182] width 10 height 17
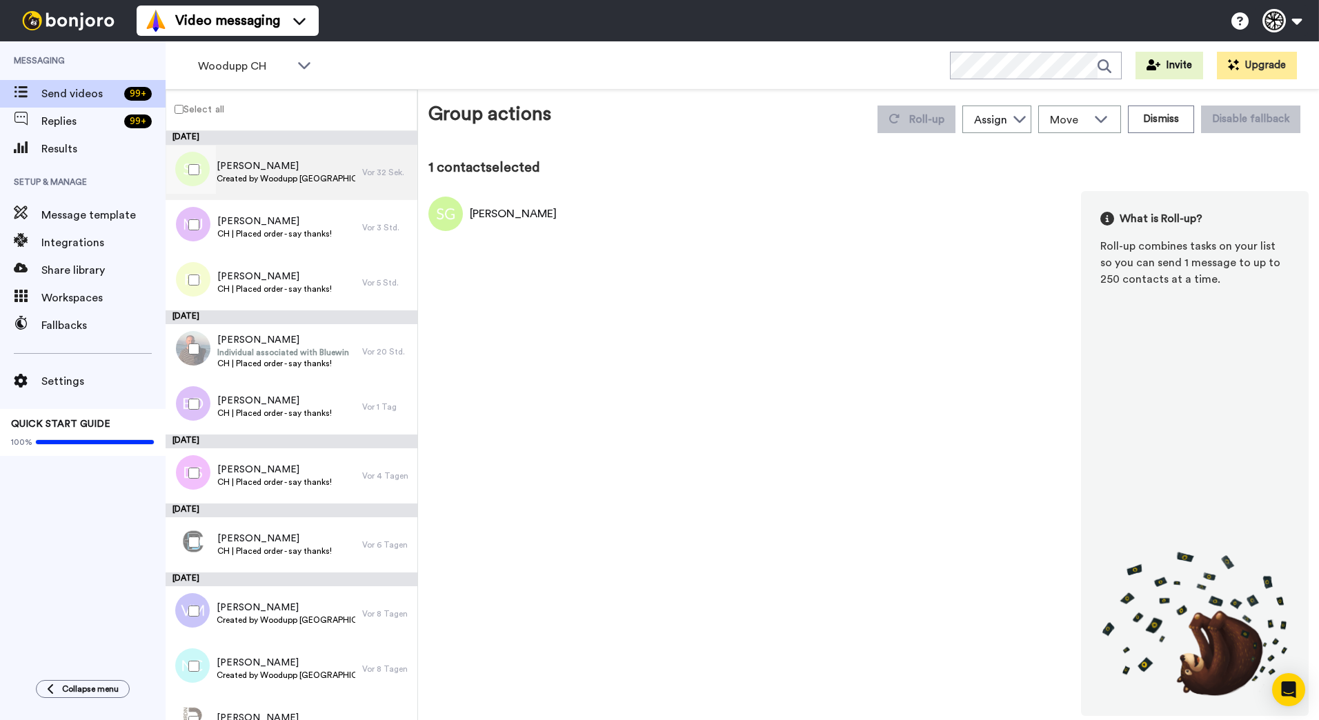
click at [273, 166] on span "Siro Gamboni" at bounding box center [286, 166] width 139 height 14
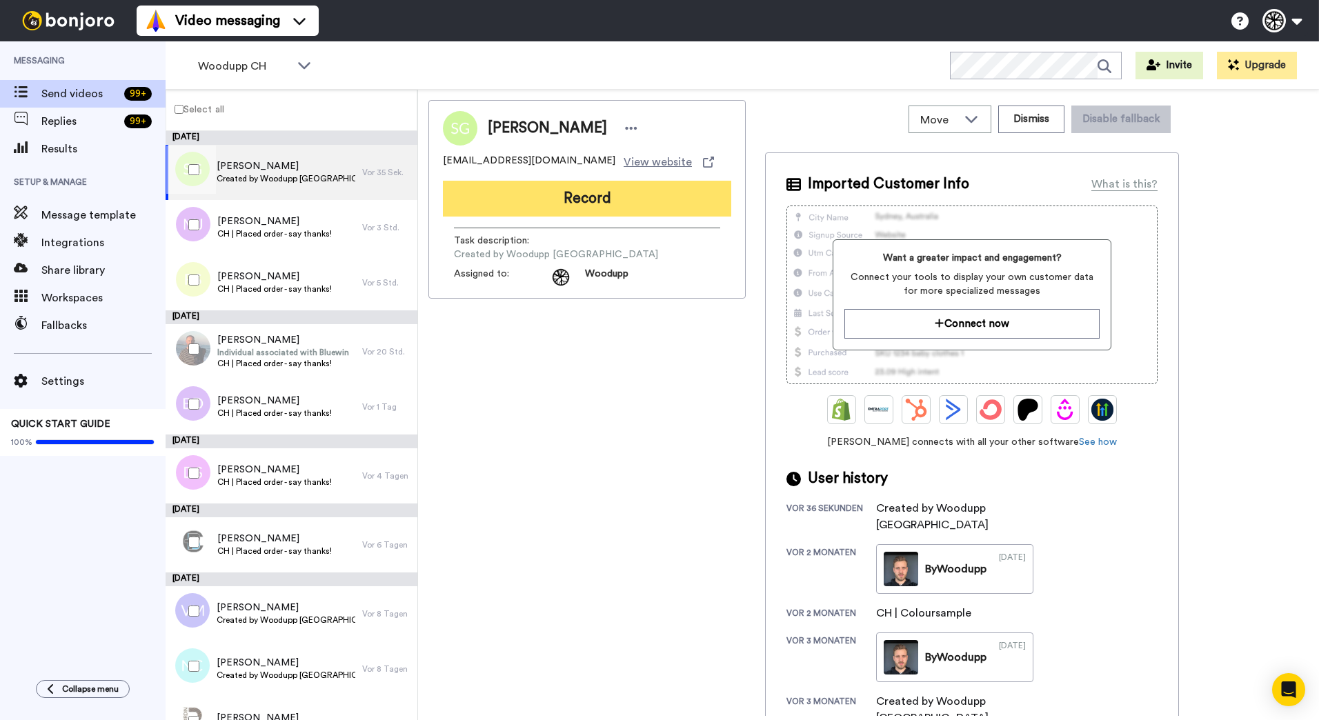
click at [632, 199] on button "Record" at bounding box center [587, 199] width 288 height 36
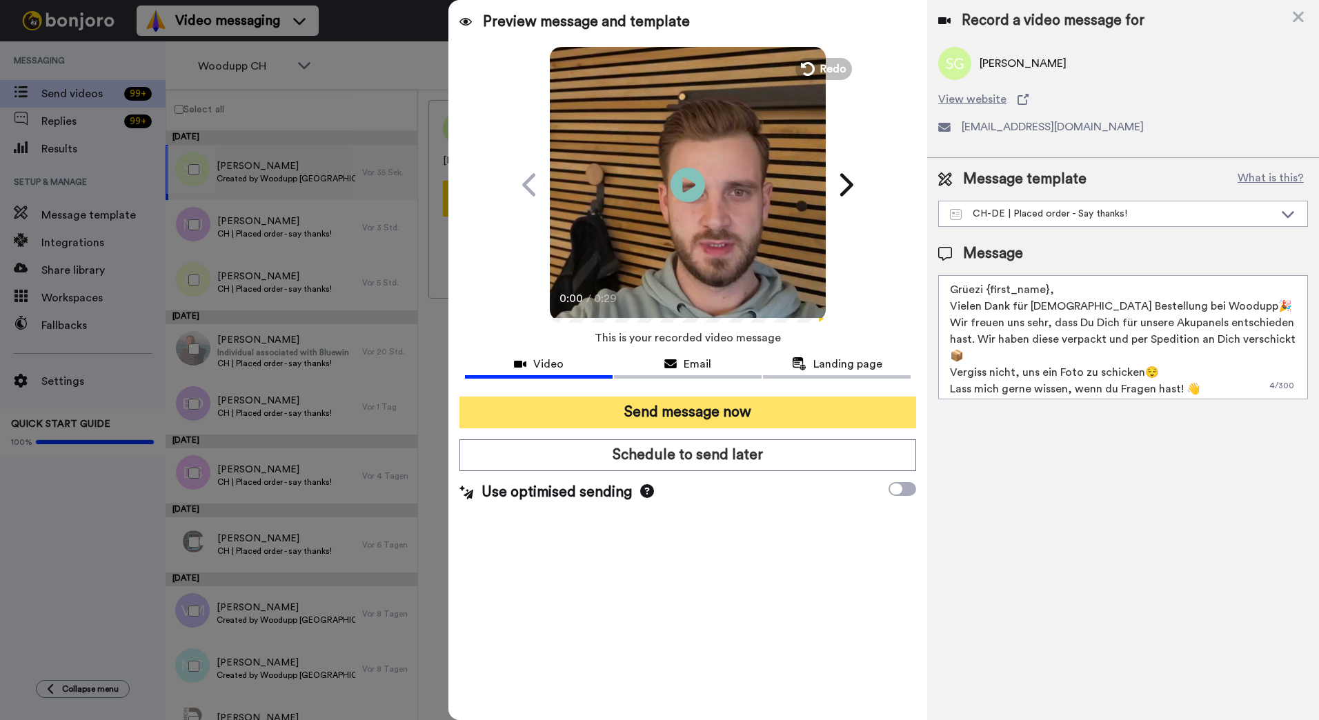
click at [728, 410] on button "Send message now" at bounding box center [687, 413] width 457 height 32
